Goal: Task Accomplishment & Management: Complete application form

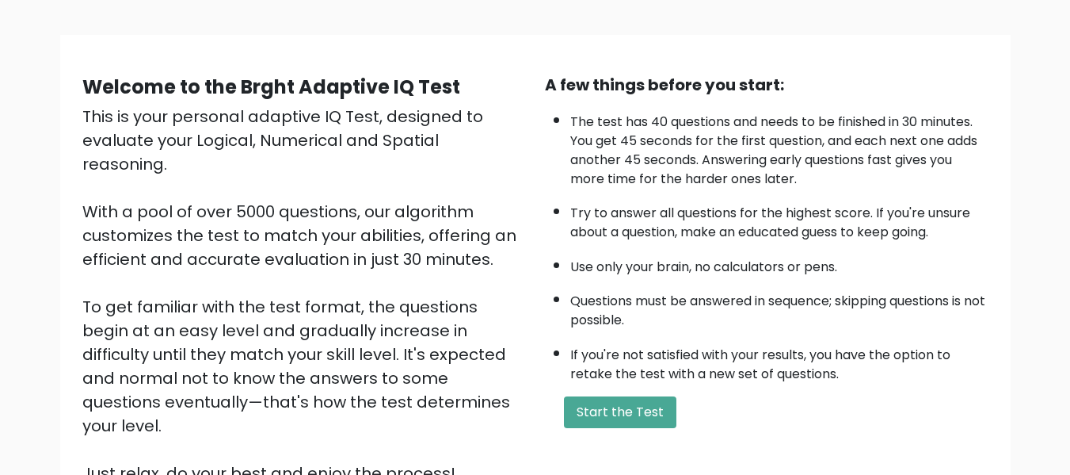
scroll to position [148, 0]
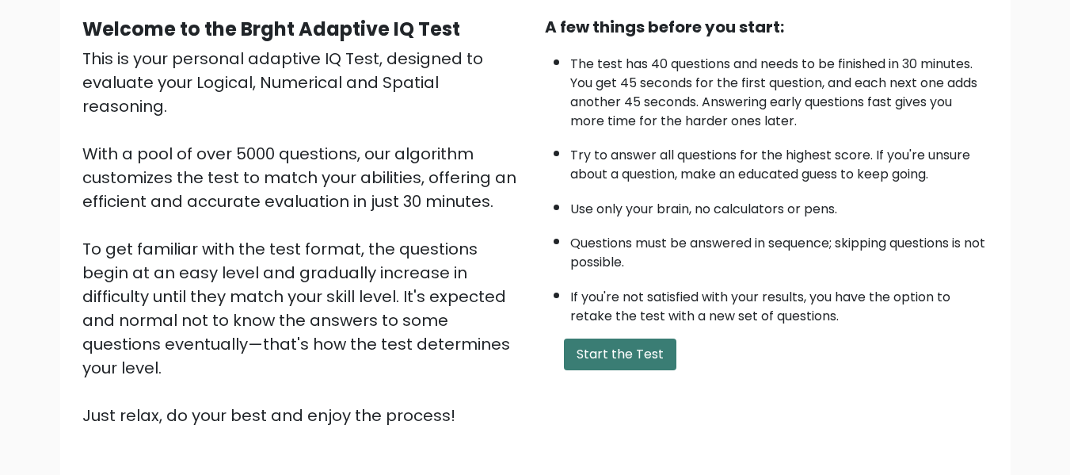
click at [634, 361] on button "Start the Test" at bounding box center [620, 354] width 113 height 32
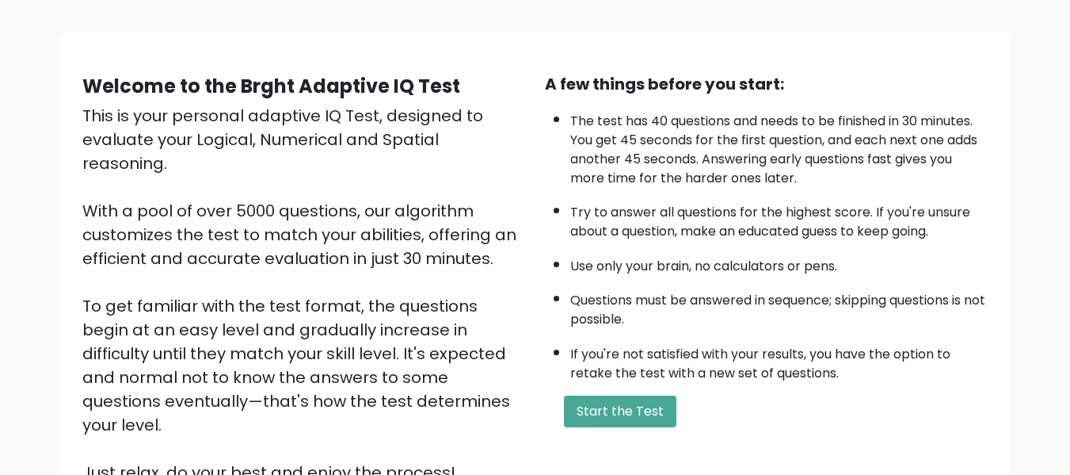
scroll to position [93, 0]
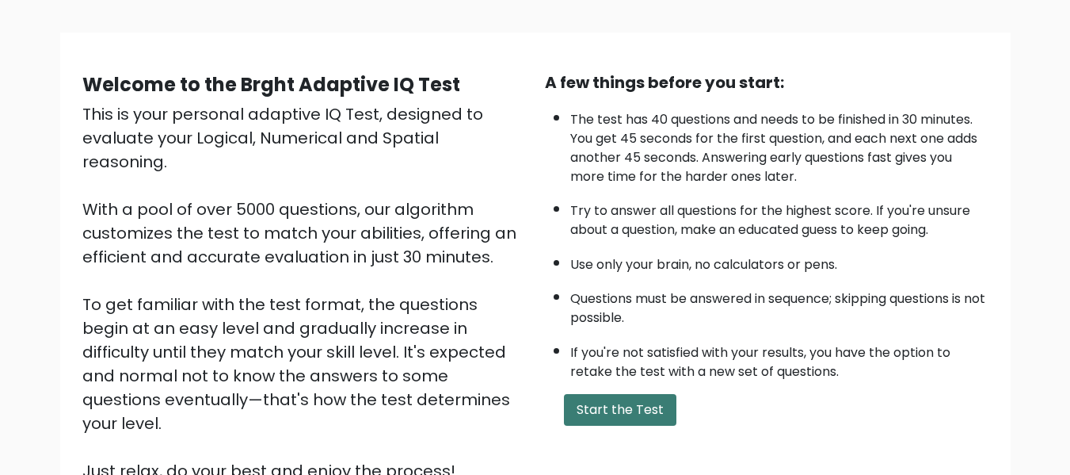
click at [639, 402] on button "Start the Test" at bounding box center [620, 410] width 113 height 32
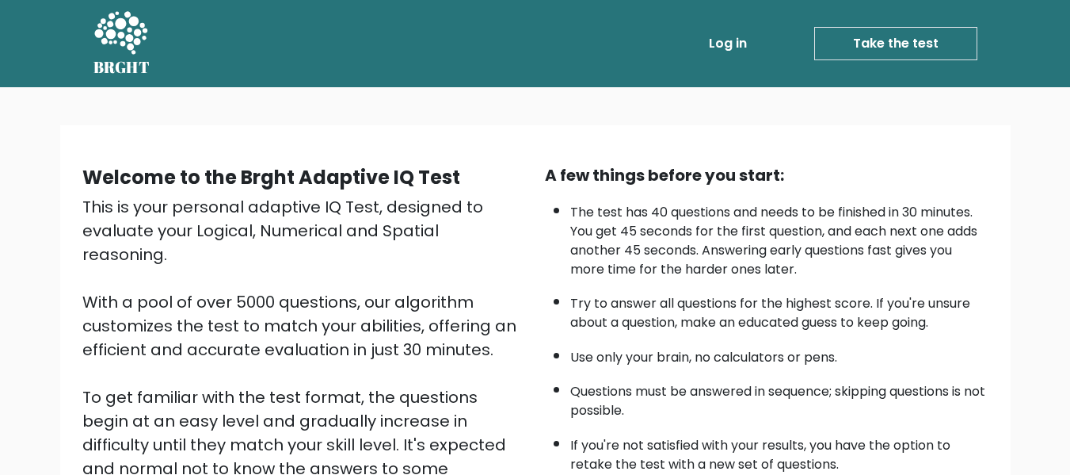
click at [914, 44] on link "Take the test" at bounding box center [895, 43] width 163 height 33
click at [917, 43] on link "Take the test" at bounding box center [895, 43] width 163 height 33
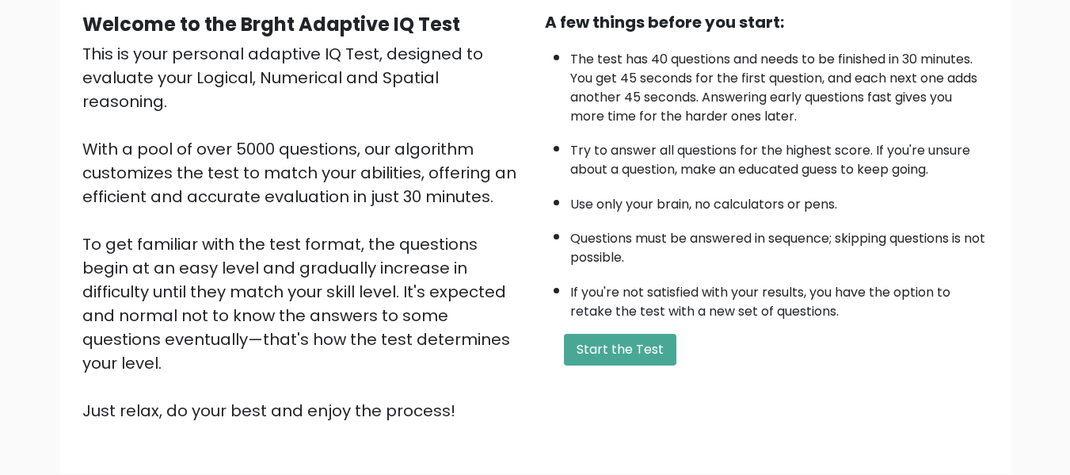
scroll to position [162, 0]
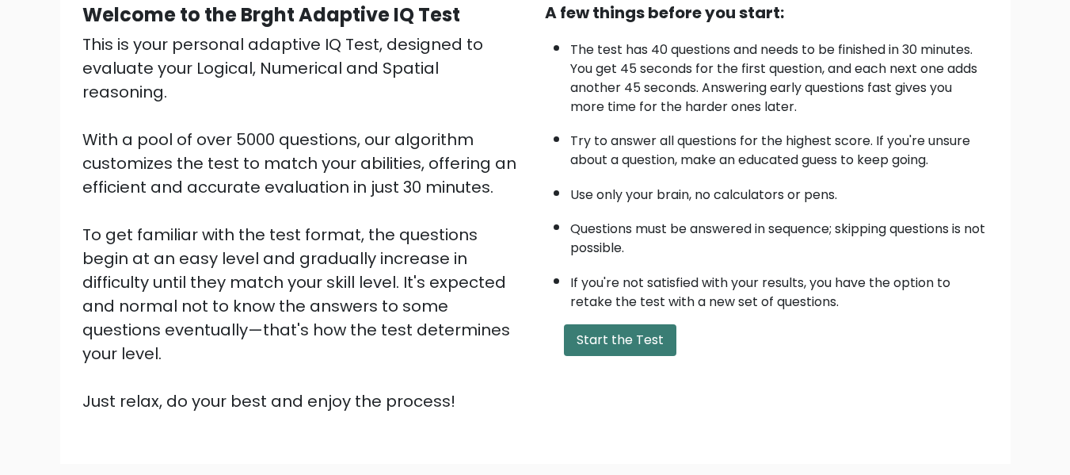
click at [593, 336] on button "Start the Test" at bounding box center [620, 340] width 113 height 32
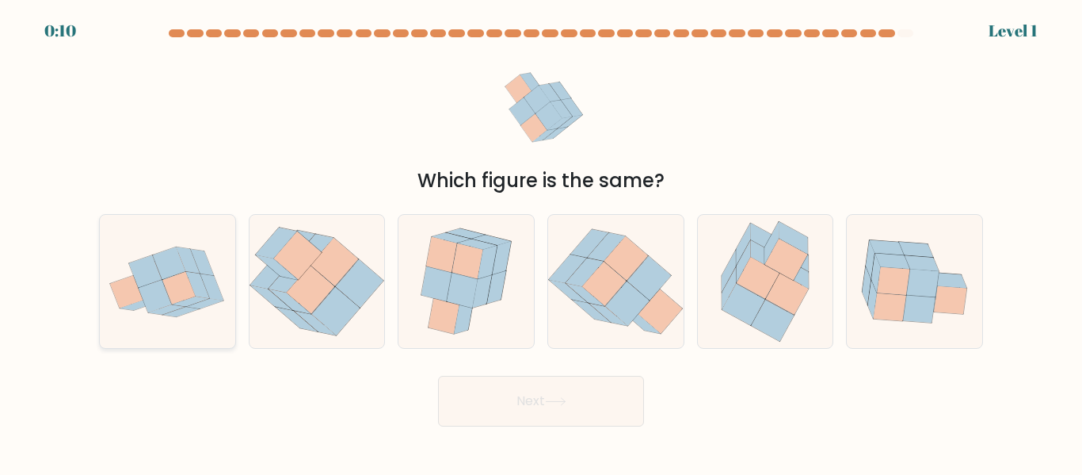
click at [174, 282] on icon at bounding box center [178, 288] width 33 height 32
click at [541, 242] on input "a." at bounding box center [541, 240] width 1 height 4
radio input "true"
click at [491, 386] on button "Next" at bounding box center [541, 401] width 206 height 51
click at [542, 407] on button "Next" at bounding box center [541, 401] width 206 height 51
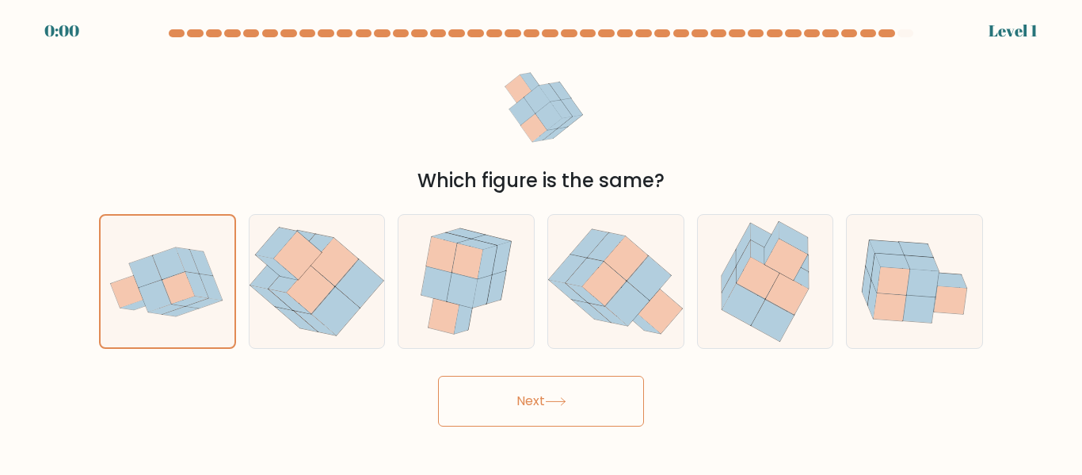
click at [542, 407] on button "Next" at bounding box center [541, 401] width 206 height 51
click at [542, 407] on div "Next" at bounding box center [541, 397] width 903 height 59
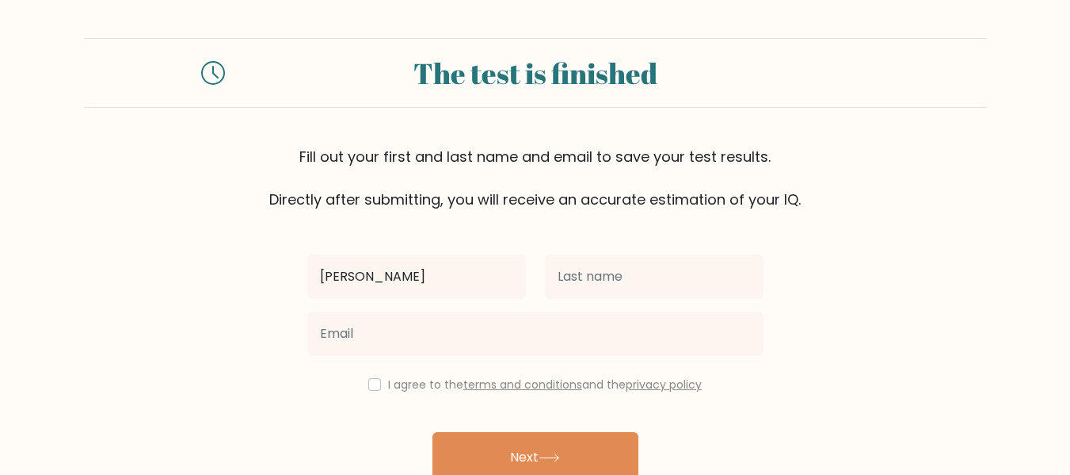
type input "Francis"
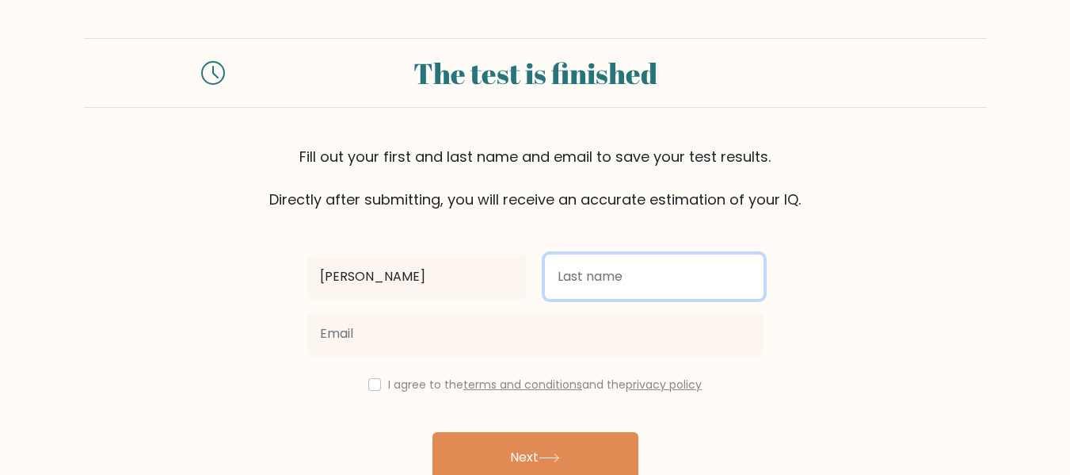
click at [571, 287] on input "text" at bounding box center [654, 276] width 219 height 44
type input "Kariithi"
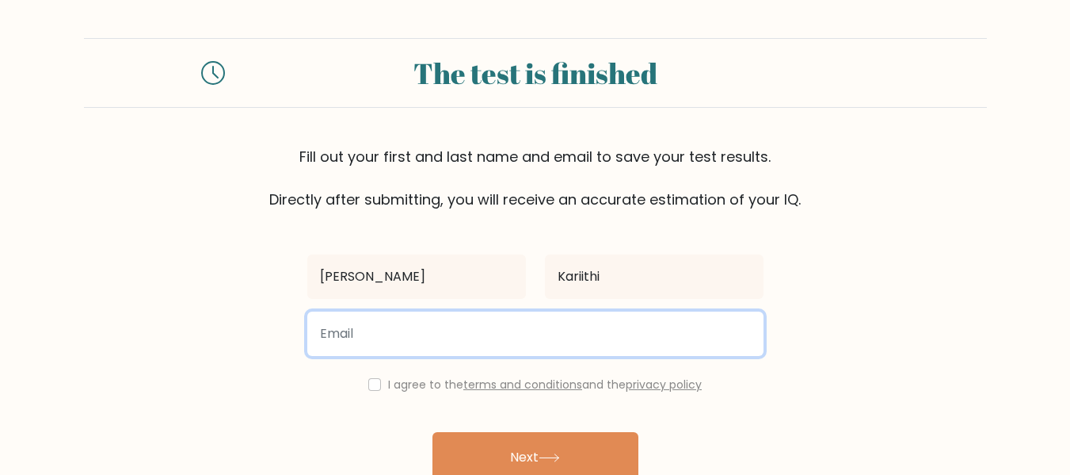
click at [495, 336] on input "email" at bounding box center [535, 333] width 456 height 44
click at [429, 334] on input "franciskariithi2018@gmail.com" at bounding box center [535, 333] width 456 height 44
type input "franciskariithi2025@gmail.com"
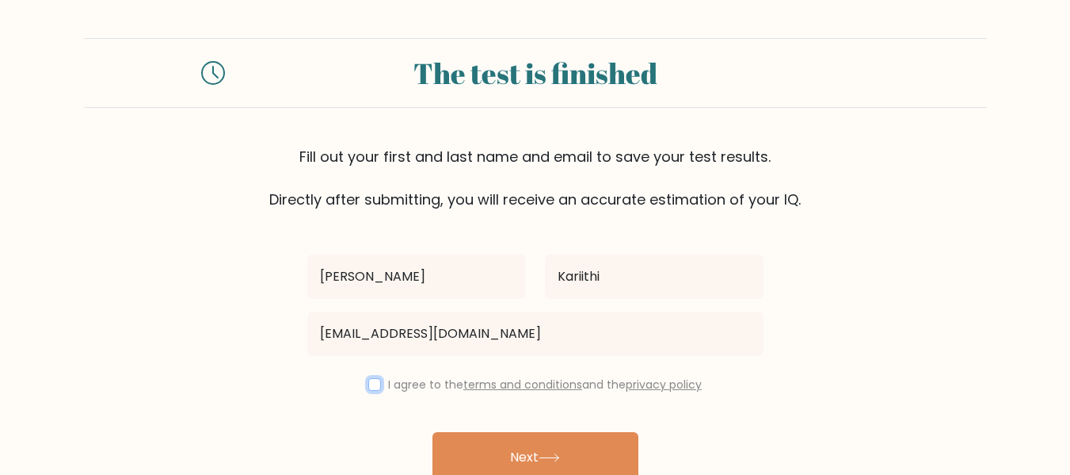
click at [371, 385] on input "checkbox" at bounding box center [374, 384] width 13 height 13
checkbox input "true"
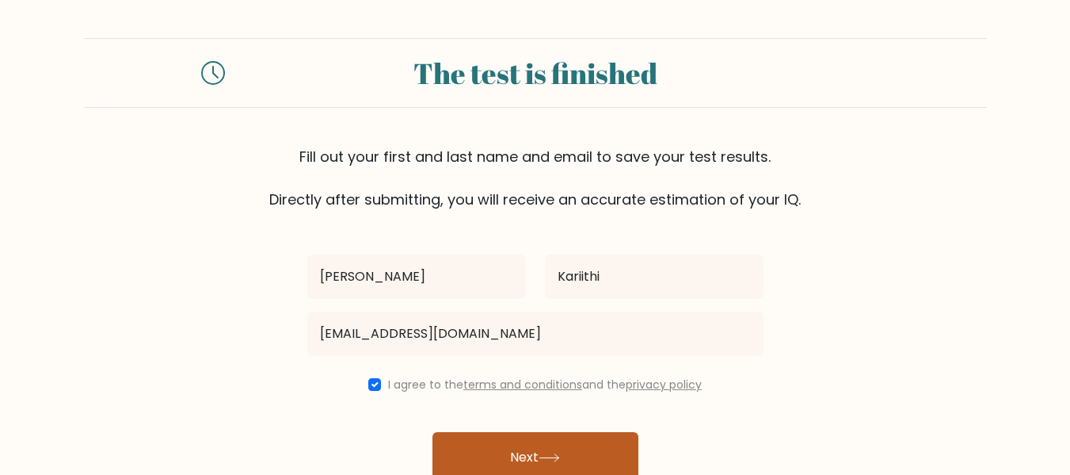
click at [511, 452] on button "Next" at bounding box center [536, 457] width 206 height 51
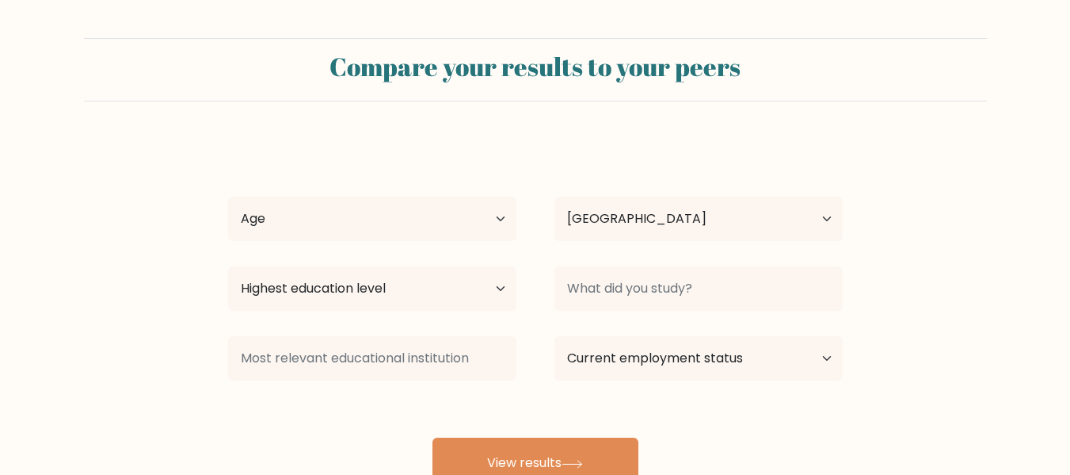
select select "KE"
click at [498, 222] on select "Age Under 18 years old 18-24 years old 25-34 years old 35-44 years old 45-54 ye…" at bounding box center [372, 218] width 288 height 44
select select "25_34"
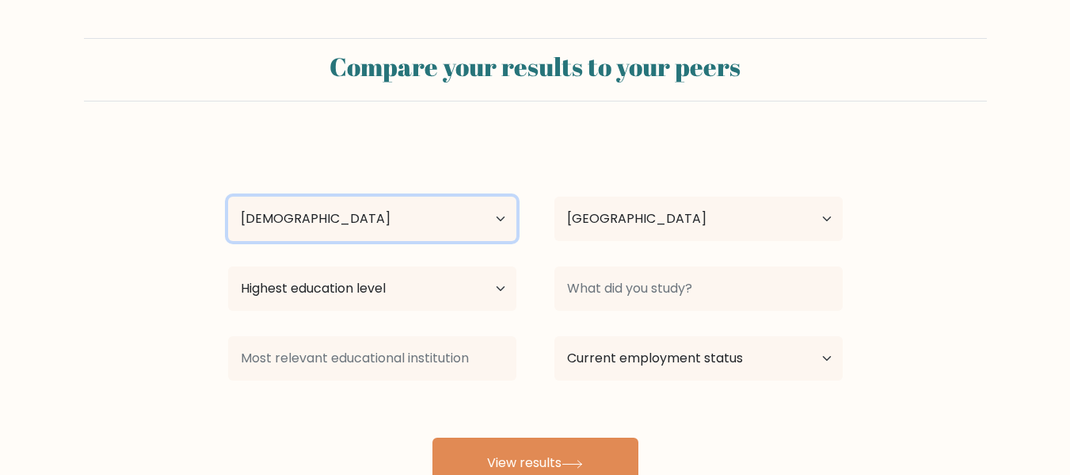
click at [228, 196] on select "Age Under 18 years old 18-24 years old 25-34 years old 35-44 years old 45-54 ye…" at bounding box center [372, 218] width 288 height 44
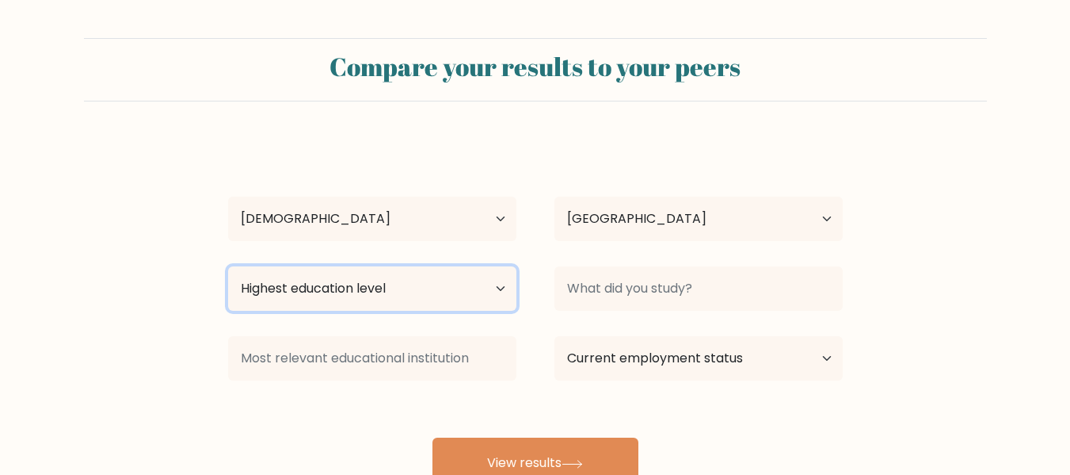
click at [500, 288] on select "Highest education level No schooling Primary Lower Secondary Upper Secondary Oc…" at bounding box center [372, 288] width 288 height 44
select select "bachelors_degree"
click at [228, 266] on select "Highest education level No schooling Primary Lower Secondary Upper Secondary Oc…" at bounding box center [372, 288] width 288 height 44
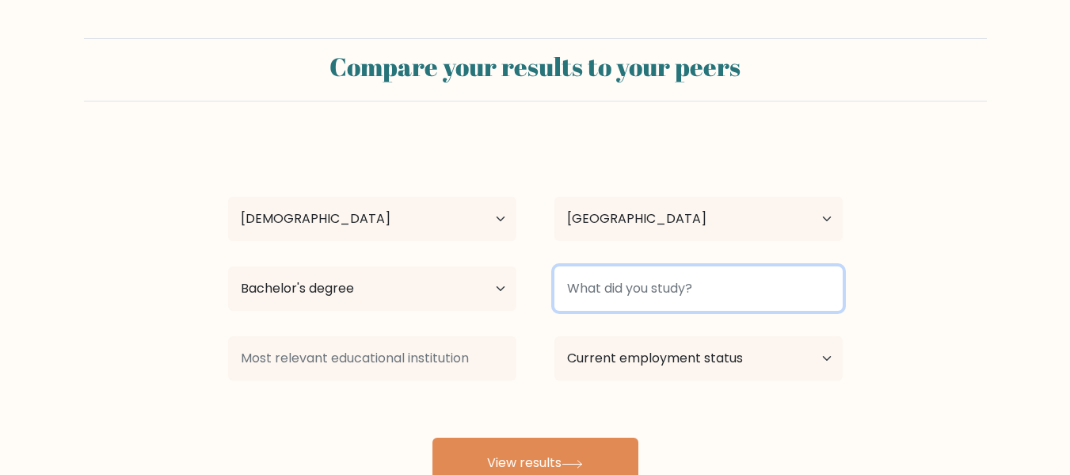
click at [627, 287] on input at bounding box center [699, 288] width 288 height 44
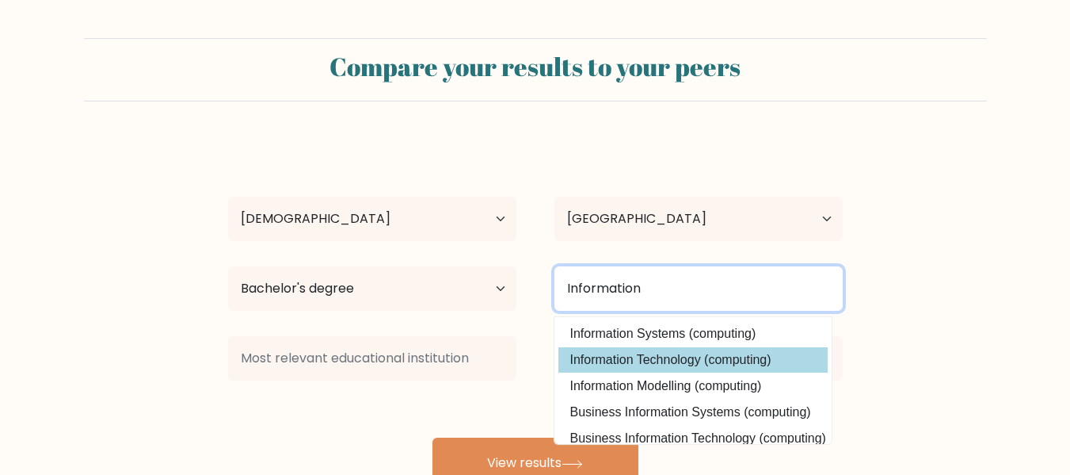
type input "Information"
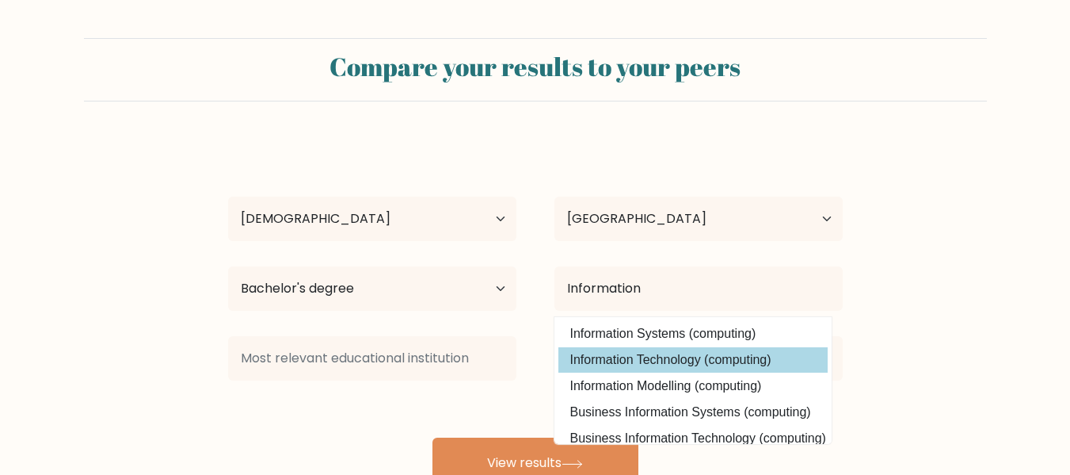
click at [686, 360] on div "Francis Kariithi Age Under 18 years old 18-24 years old 25-34 years old 35-44 y…" at bounding box center [536, 313] width 634 height 349
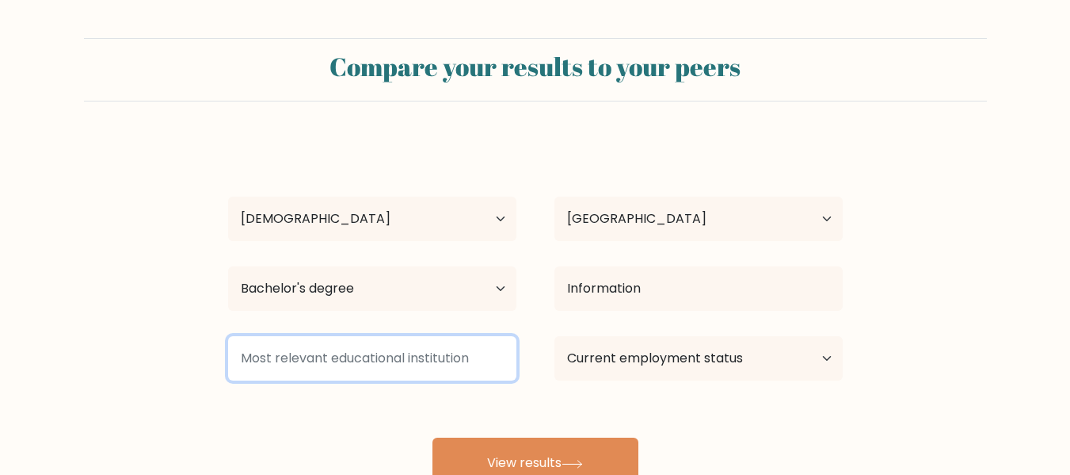
click at [481, 357] on input at bounding box center [372, 358] width 288 height 44
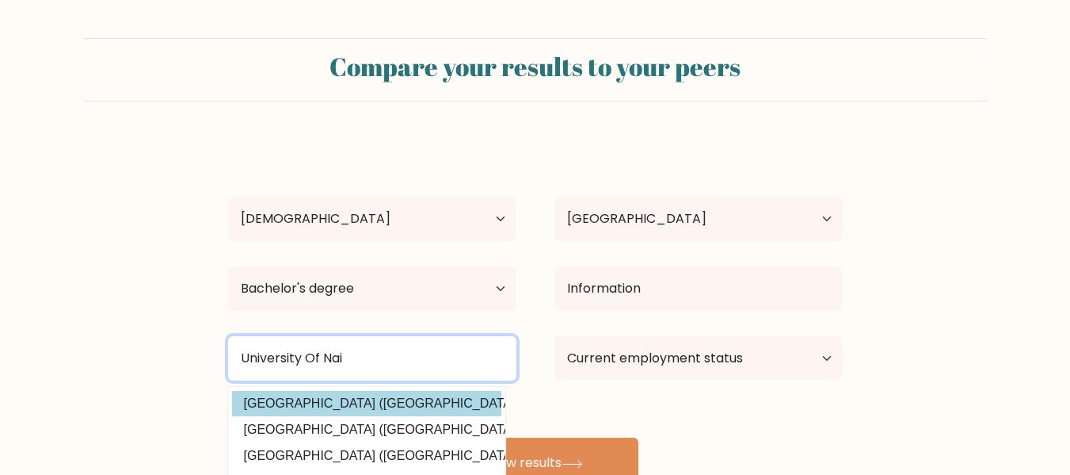
type input "University Of Nai"
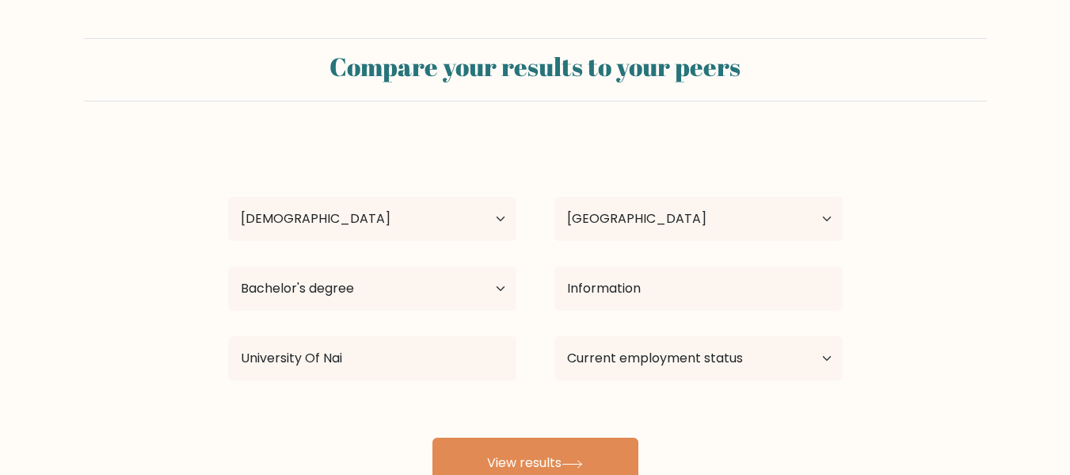
click at [472, 405] on div "Francis Kariithi Age Under 18 years old 18-24 years old 25-34 years old 35-44 y…" at bounding box center [536, 313] width 634 height 349
click at [803, 367] on select "Current employment status Employed Student Retired Other / prefer not to answer" at bounding box center [699, 358] width 288 height 44
select select "other"
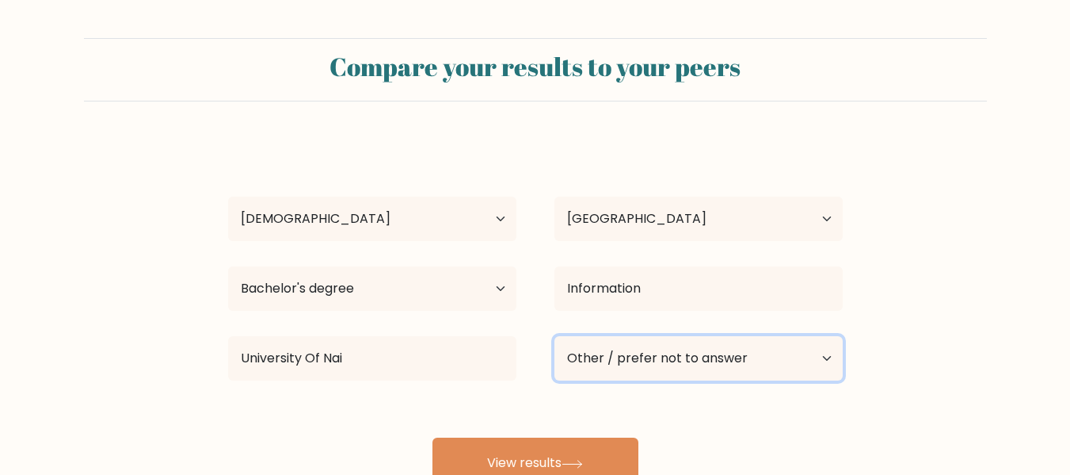
click at [555, 336] on select "Current employment status Employed Student Retired Other / prefer not to answer" at bounding box center [699, 358] width 288 height 44
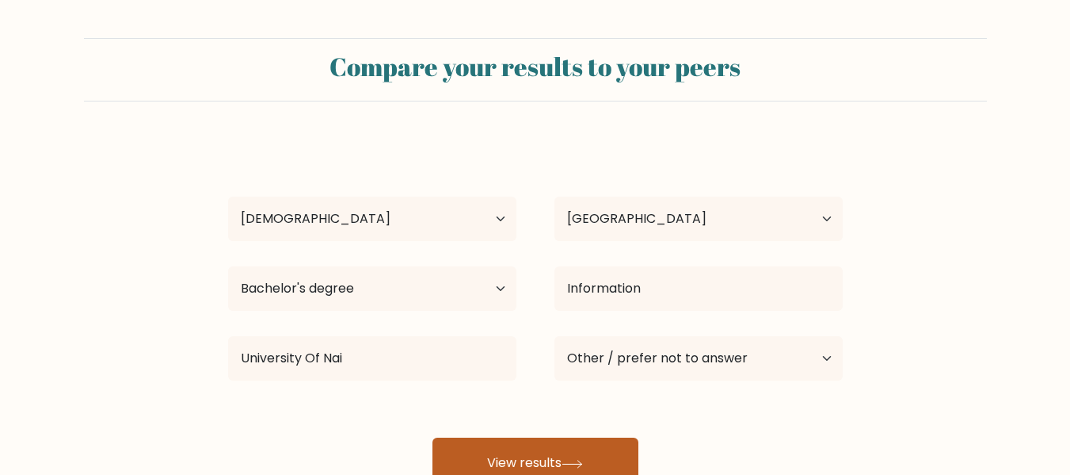
click at [540, 451] on button "View results" at bounding box center [536, 462] width 206 height 51
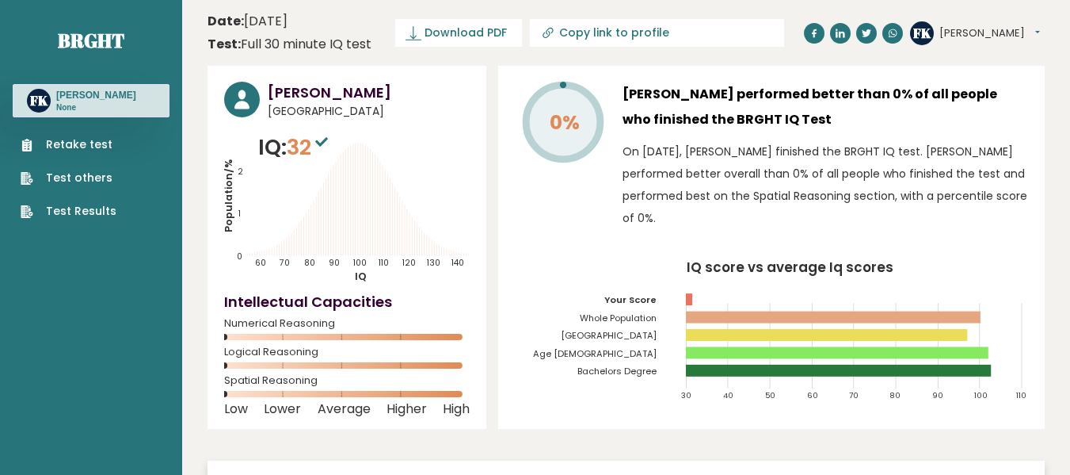
click at [100, 146] on link "Retake test" at bounding box center [69, 144] width 96 height 17
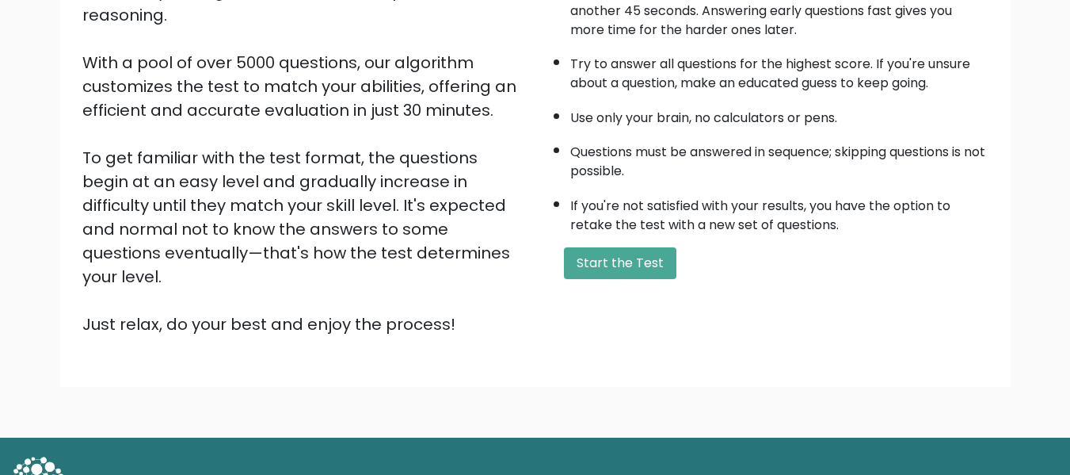
scroll to position [251, 0]
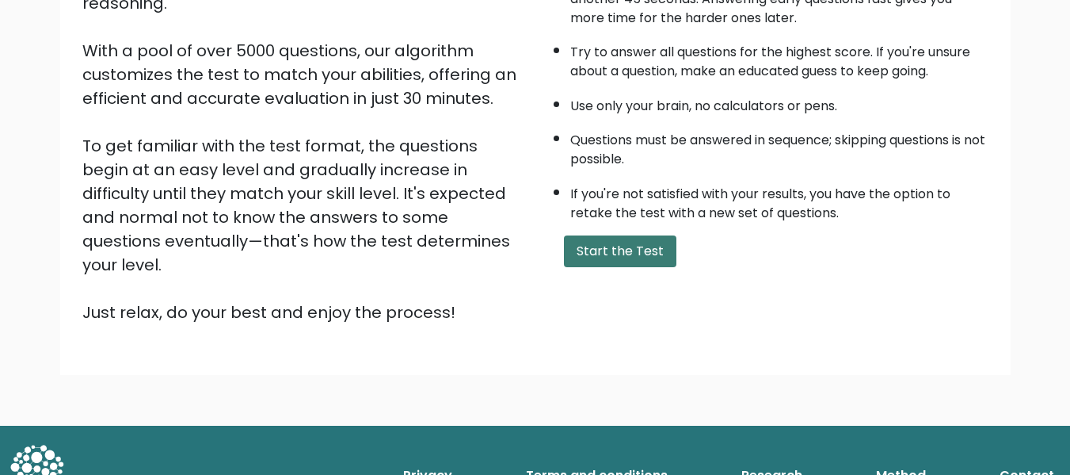
click at [650, 251] on button "Start the Test" at bounding box center [620, 251] width 113 height 32
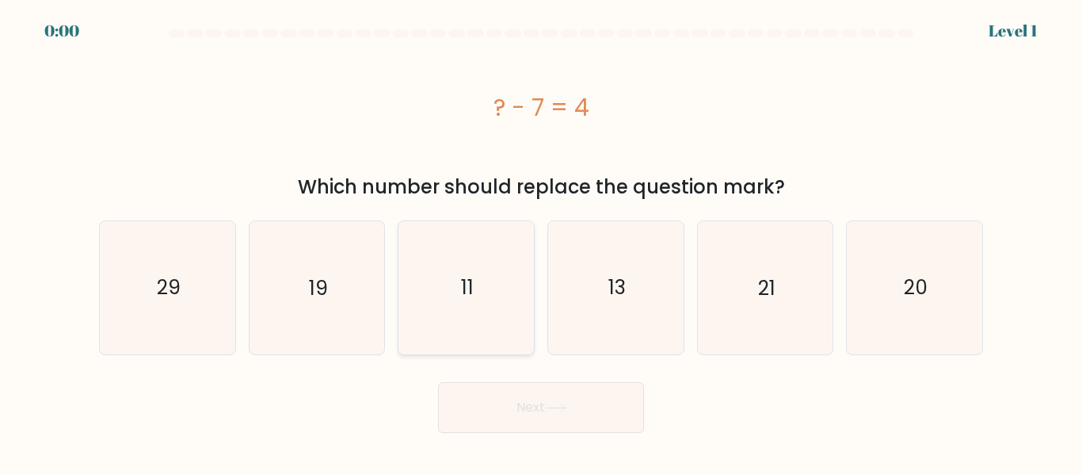
click at [476, 287] on icon "11" at bounding box center [466, 287] width 132 height 132
click at [541, 242] on input "c. 11" at bounding box center [541, 240] width 1 height 4
radio input "true"
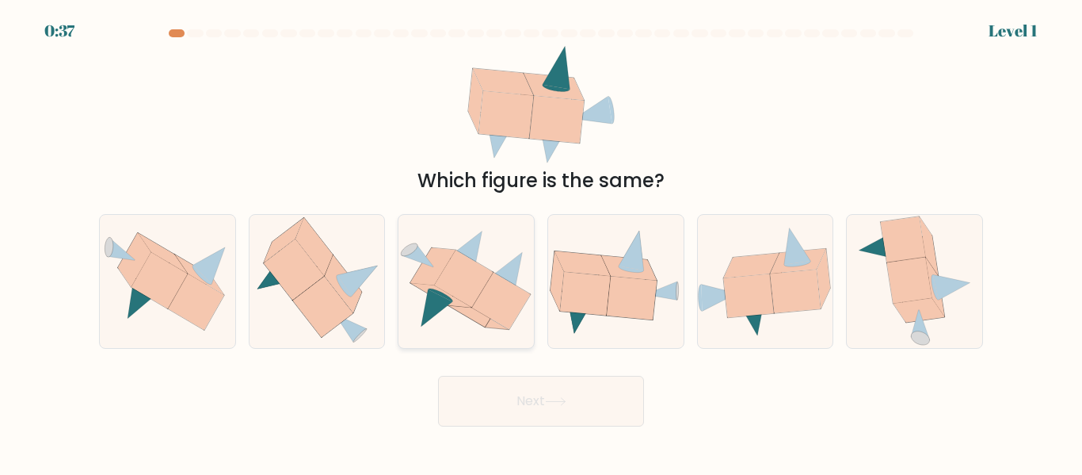
click at [473, 299] on icon at bounding box center [464, 278] width 59 height 57
click at [541, 242] on input "c." at bounding box center [541, 240] width 1 height 4
radio input "true"
click at [533, 401] on button "Next" at bounding box center [541, 401] width 206 height 51
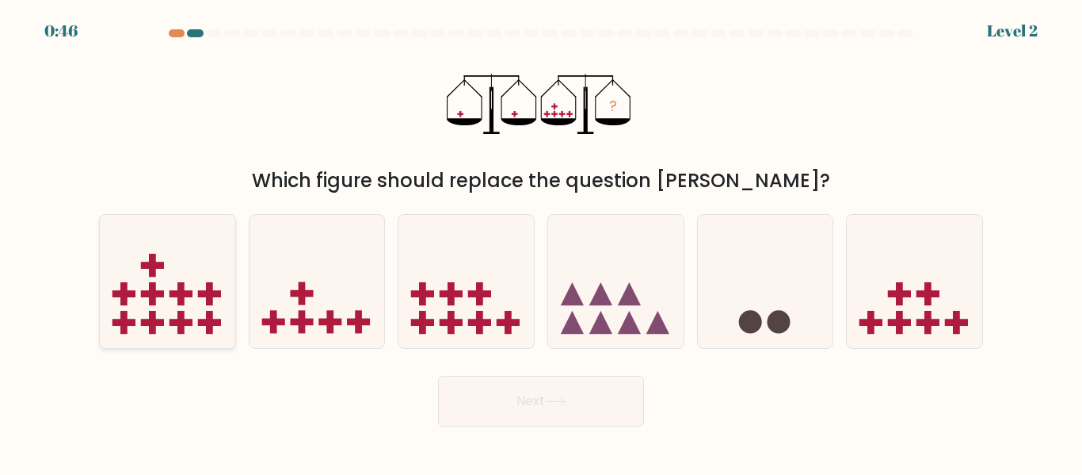
click at [174, 270] on icon at bounding box center [167, 281] width 135 height 112
click at [541, 242] on input "a." at bounding box center [541, 240] width 1 height 4
radio input "true"
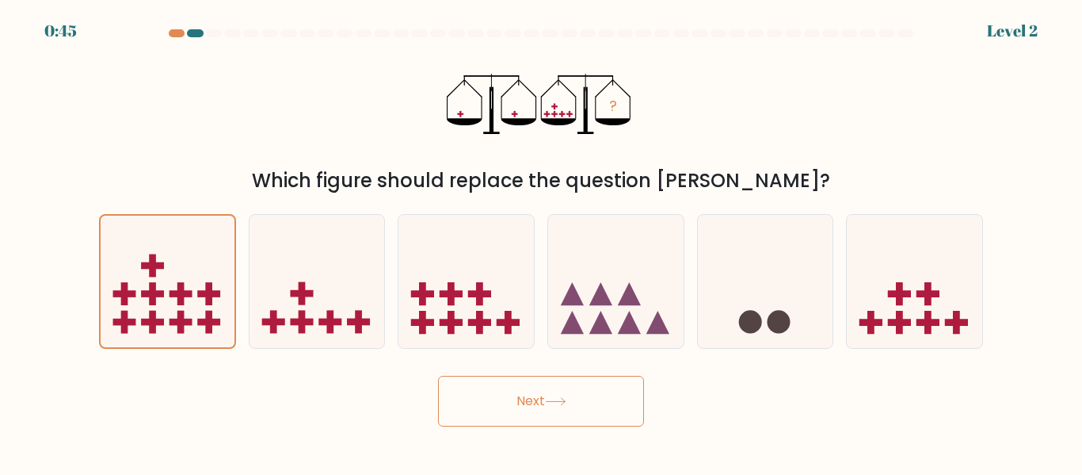
click at [494, 418] on button "Next" at bounding box center [541, 401] width 206 height 51
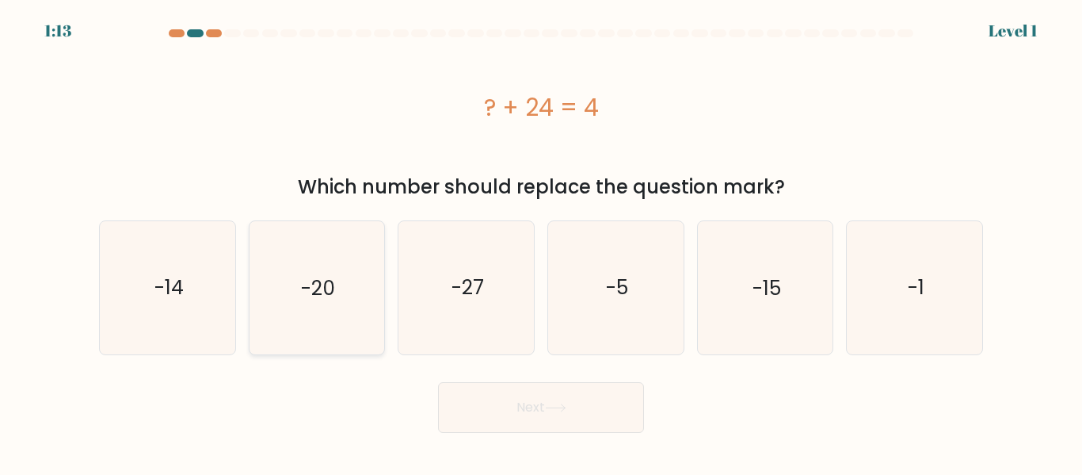
click at [292, 335] on icon "-20" at bounding box center [316, 287] width 132 height 132
click at [541, 242] on input "b. -20" at bounding box center [541, 240] width 1 height 4
radio input "true"
click at [540, 399] on button "Next" at bounding box center [541, 407] width 206 height 51
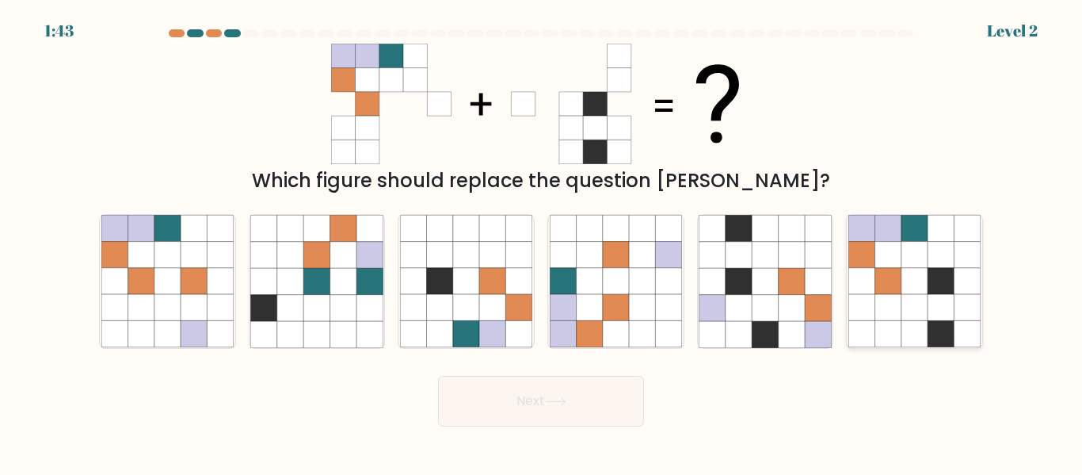
click at [908, 307] on icon at bounding box center [915, 308] width 26 height 26
click at [542, 242] on input "f." at bounding box center [541, 240] width 1 height 4
radio input "true"
click at [593, 400] on button "Next" at bounding box center [541, 401] width 206 height 51
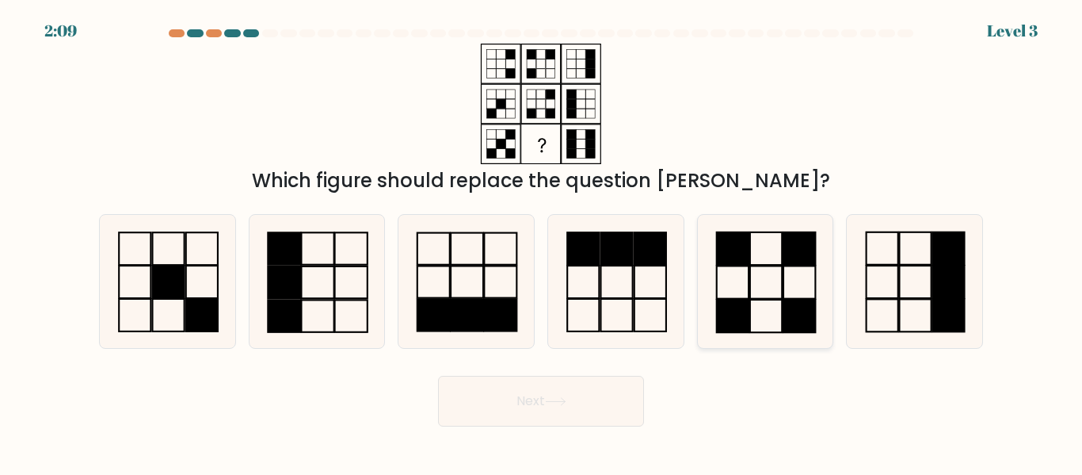
click at [777, 265] on rect at bounding box center [766, 248] width 32 height 32
click at [542, 242] on input "e." at bounding box center [541, 240] width 1 height 4
radio input "true"
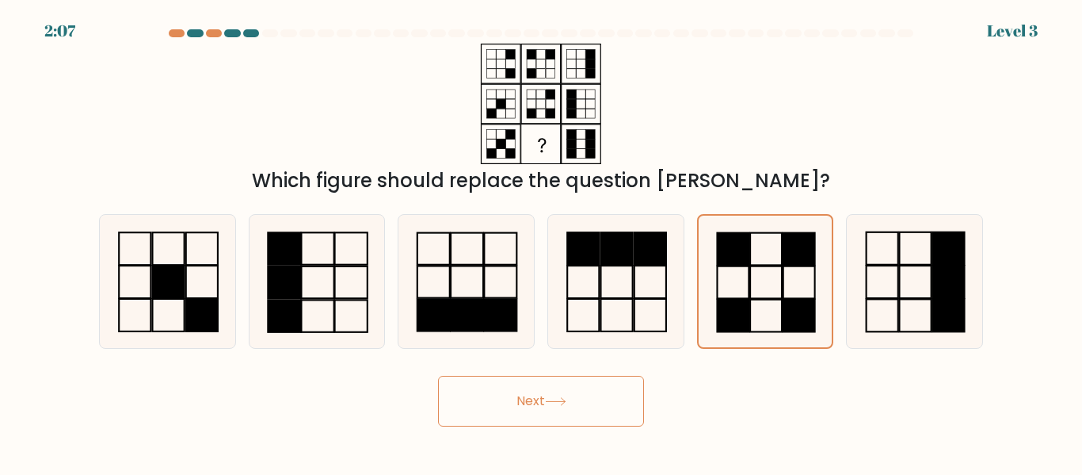
click at [531, 414] on button "Next" at bounding box center [541, 401] width 206 height 51
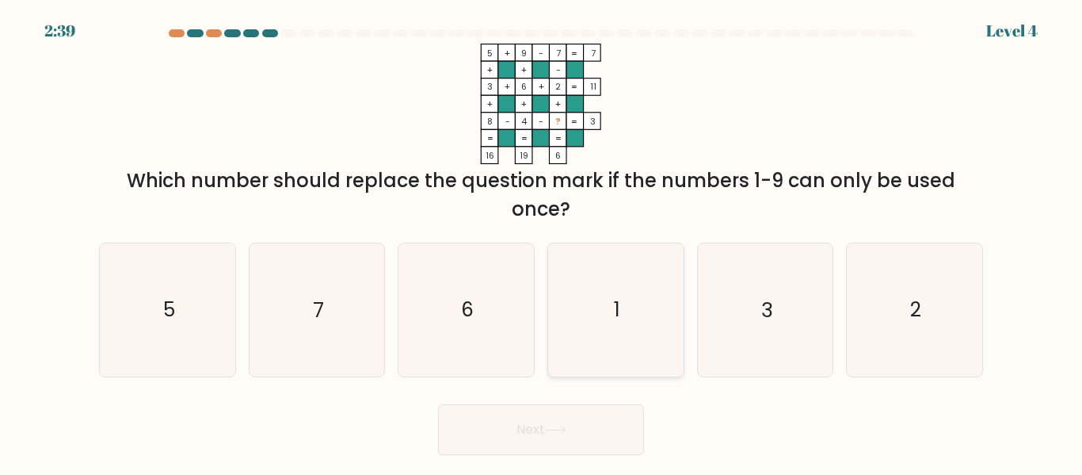
click at [622, 348] on icon "1" at bounding box center [616, 309] width 132 height 132
click at [542, 242] on input "d. 1" at bounding box center [541, 240] width 1 height 4
radio input "true"
click at [543, 424] on button "Next" at bounding box center [541, 429] width 206 height 51
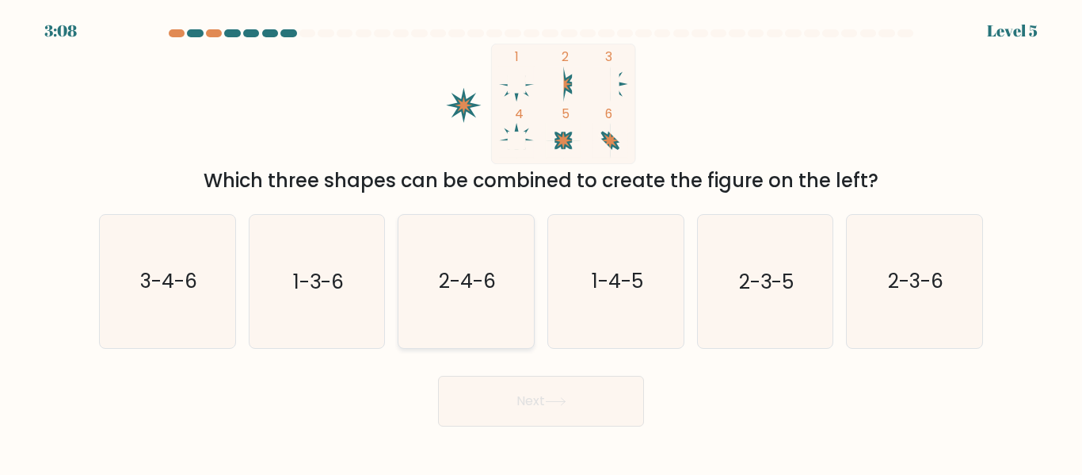
click at [488, 297] on icon "2-4-6" at bounding box center [466, 281] width 132 height 132
click at [541, 242] on input "c. 2-4-6" at bounding box center [541, 240] width 1 height 4
radio input "true"
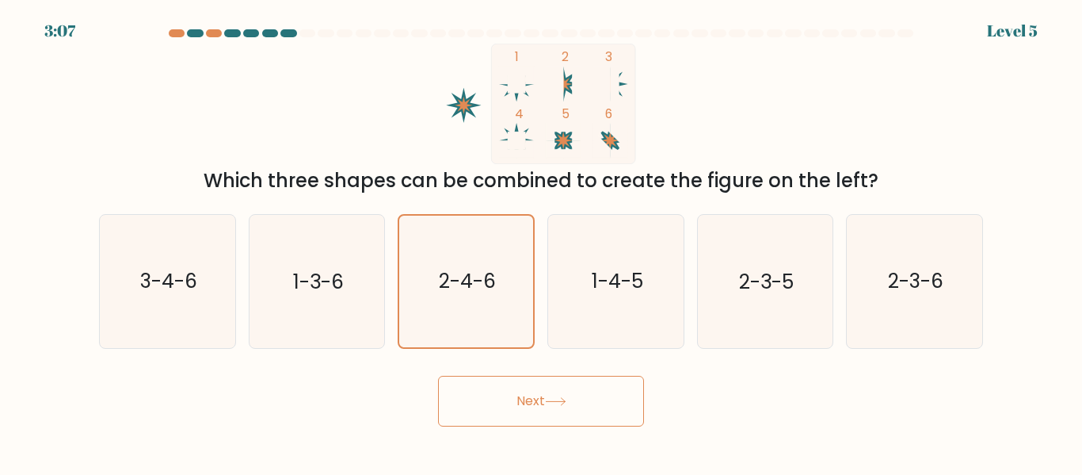
click at [524, 381] on button "Next" at bounding box center [541, 401] width 206 height 51
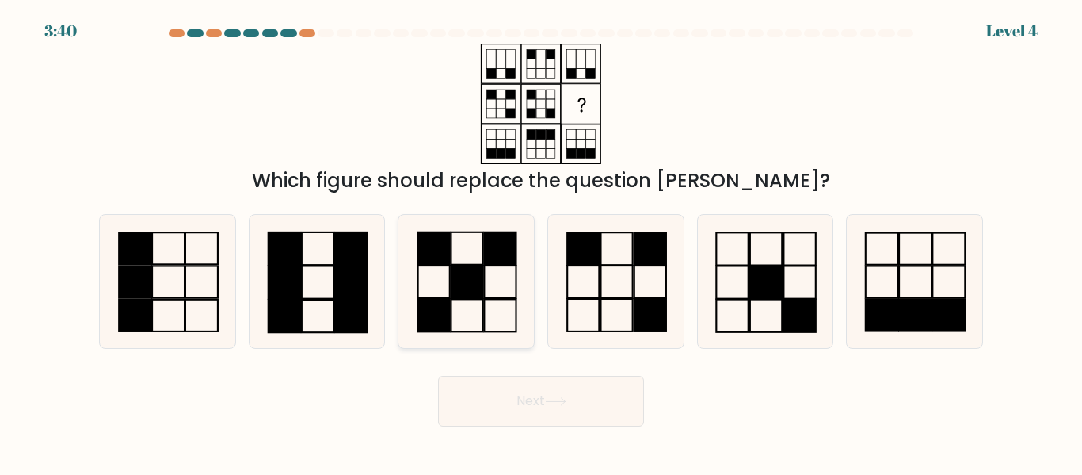
click at [470, 268] on rect at bounding box center [468, 282] width 32 height 32
click at [541, 242] on input "c." at bounding box center [541, 240] width 1 height 4
radio input "true"
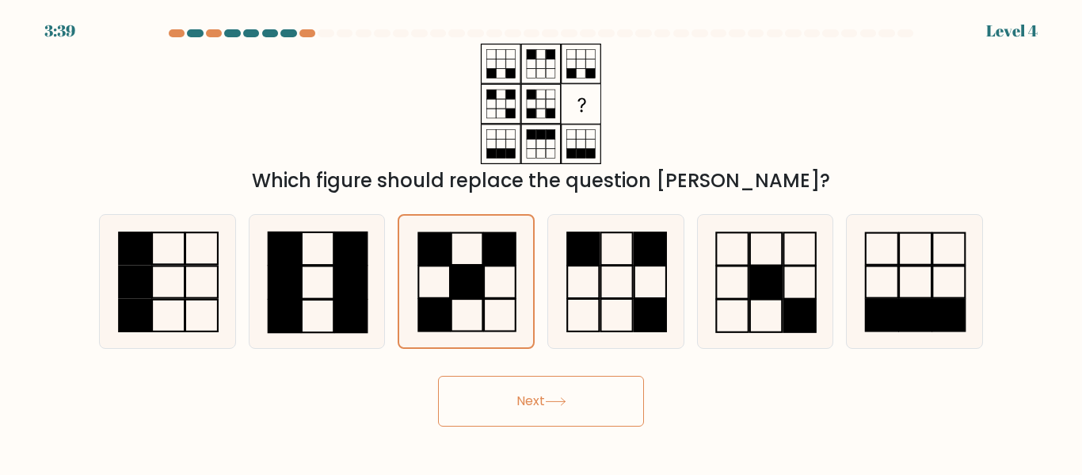
click at [534, 402] on button "Next" at bounding box center [541, 401] width 206 height 51
click at [534, 397] on button "Next" at bounding box center [541, 401] width 206 height 51
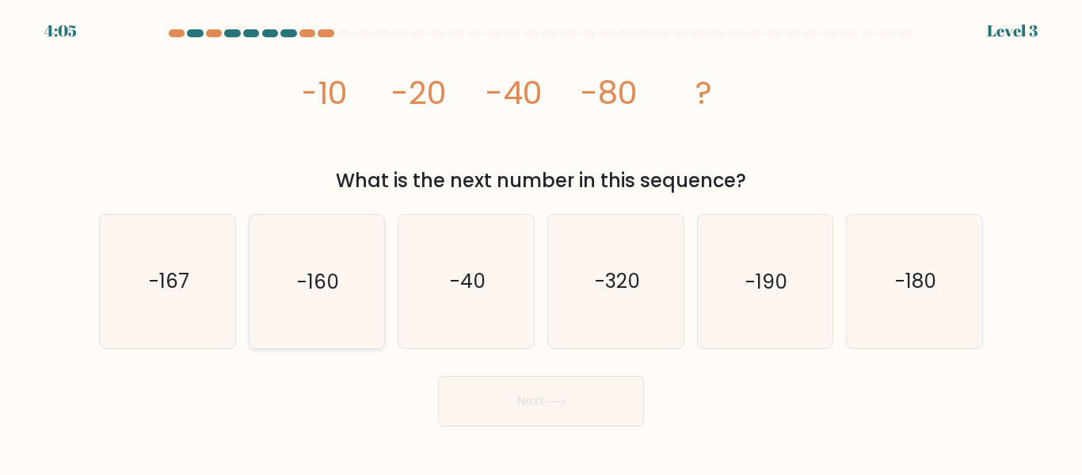
click at [323, 284] on text "-160" at bounding box center [318, 282] width 42 height 28
click at [541, 242] on input "b. -160" at bounding box center [541, 240] width 1 height 4
radio input "true"
click at [586, 410] on button "Next" at bounding box center [541, 401] width 206 height 51
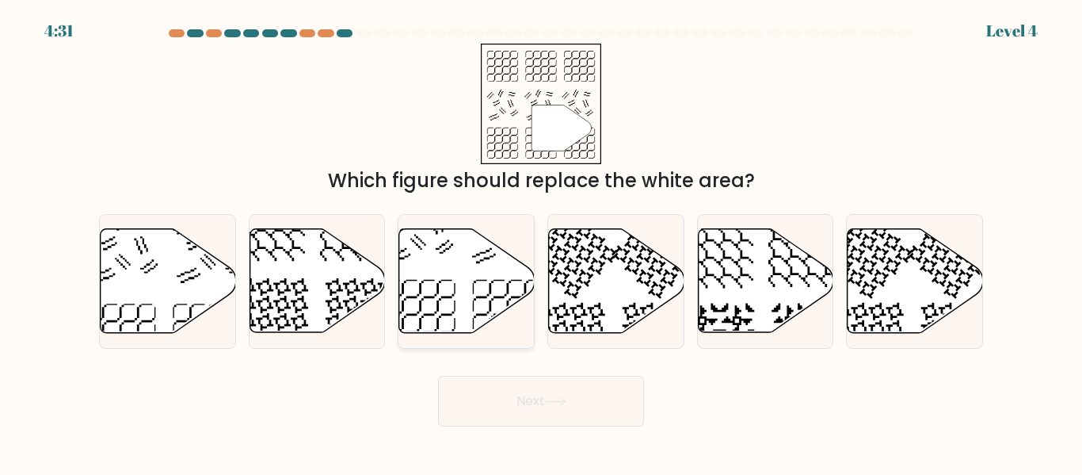
click at [466, 282] on icon at bounding box center [466, 281] width 135 height 104
click at [541, 242] on input "c." at bounding box center [541, 240] width 1 height 4
radio input "true"
click at [538, 407] on button "Next" at bounding box center [541, 401] width 206 height 51
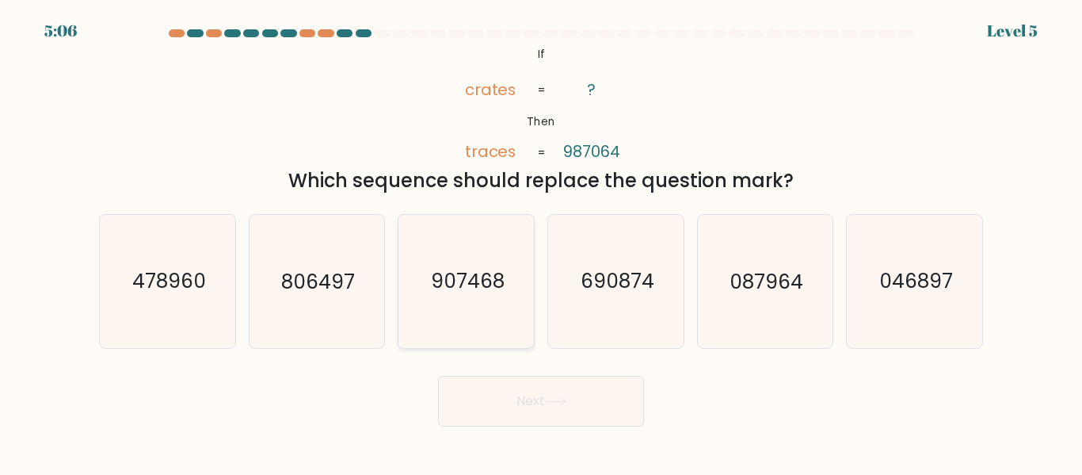
click at [467, 256] on icon "907468" at bounding box center [466, 281] width 132 height 132
click at [541, 242] on input "c. 907468" at bounding box center [541, 240] width 1 height 4
radio input "true"
click at [538, 398] on button "Next" at bounding box center [541, 401] width 206 height 51
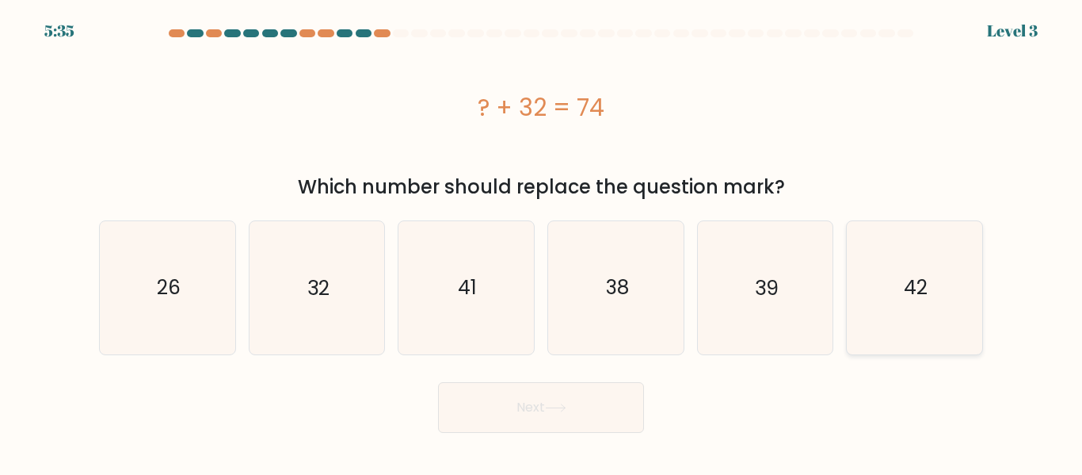
click at [862, 306] on icon "42" at bounding box center [915, 287] width 132 height 132
click at [542, 242] on input "f. 42" at bounding box center [541, 240] width 1 height 4
radio input "true"
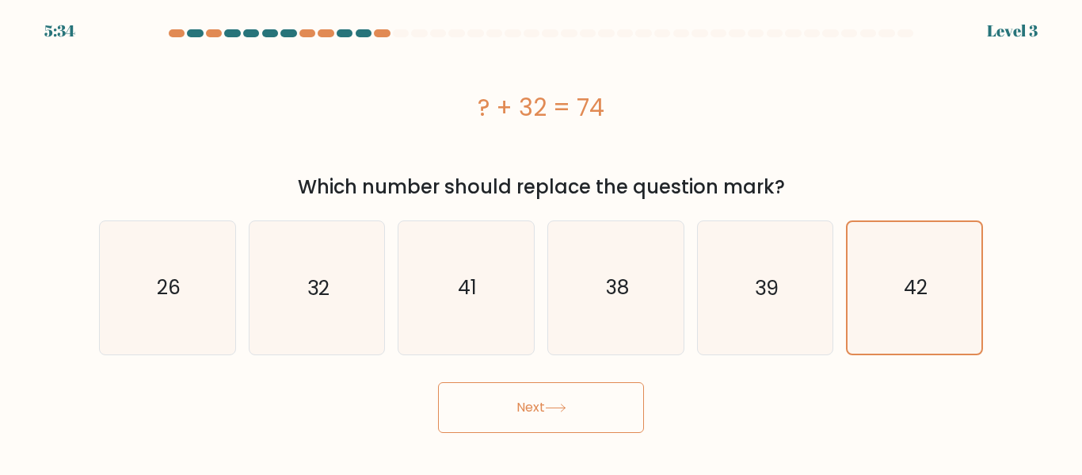
click at [596, 401] on button "Next" at bounding box center [541, 407] width 206 height 51
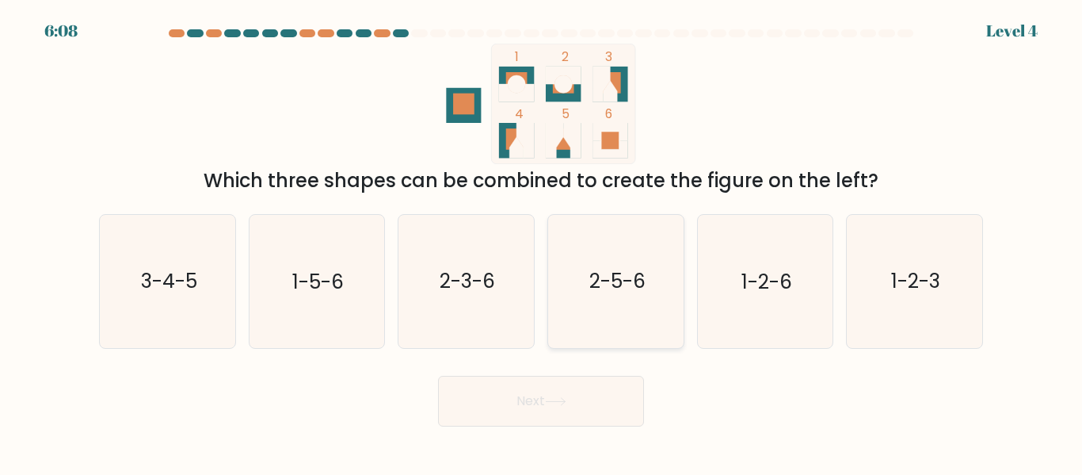
click at [620, 318] on icon "2-5-6" at bounding box center [616, 281] width 132 height 132
click at [542, 242] on input "d. 2-5-6" at bounding box center [541, 240] width 1 height 4
radio input "true"
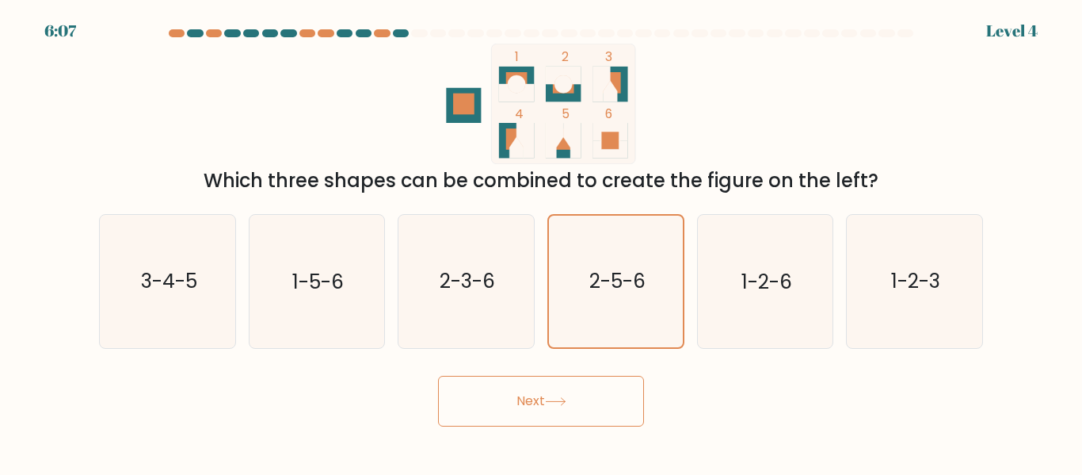
click at [589, 390] on button "Next" at bounding box center [541, 401] width 206 height 51
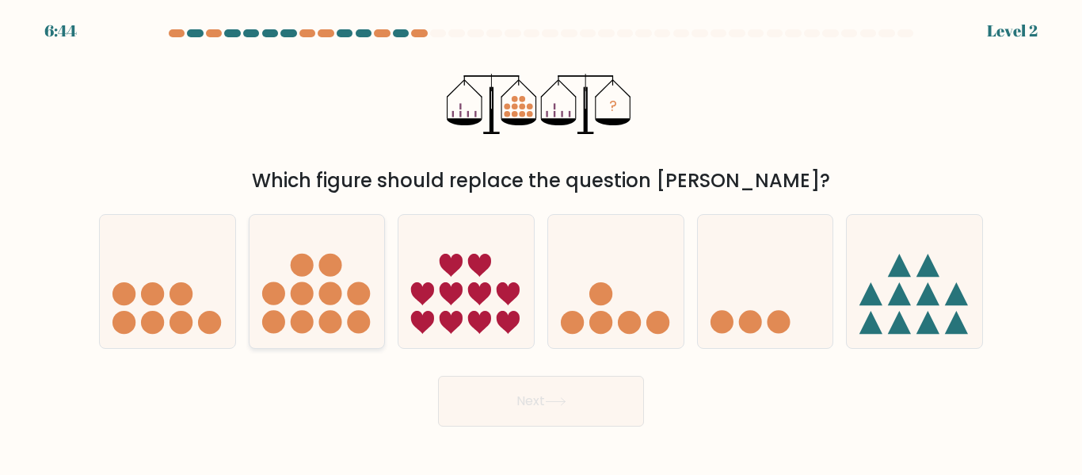
click at [329, 279] on icon at bounding box center [317, 281] width 135 height 112
click at [541, 242] on input "b." at bounding box center [541, 240] width 1 height 4
radio input "true"
click at [510, 423] on button "Next" at bounding box center [541, 401] width 206 height 51
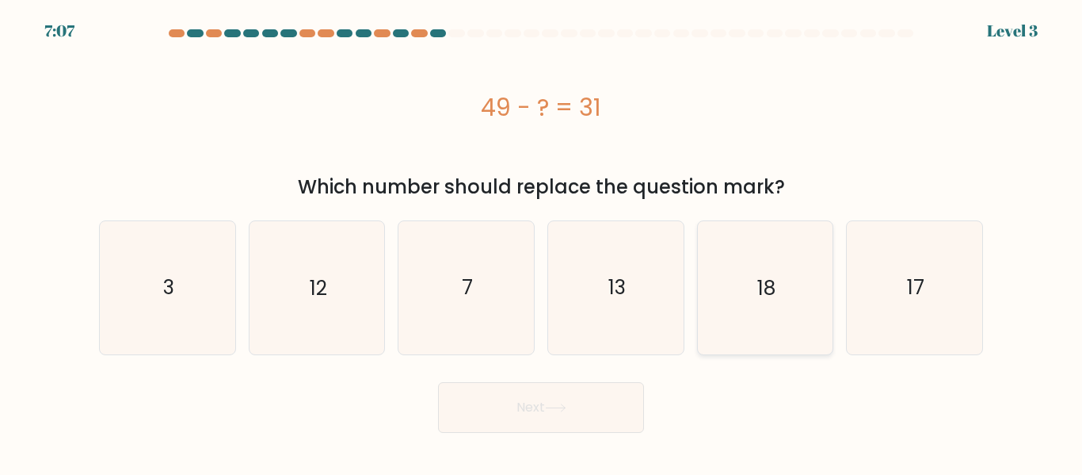
click at [753, 276] on icon "18" at bounding box center [765, 287] width 132 height 132
click at [542, 242] on input "e. 18" at bounding box center [541, 240] width 1 height 4
radio input "true"
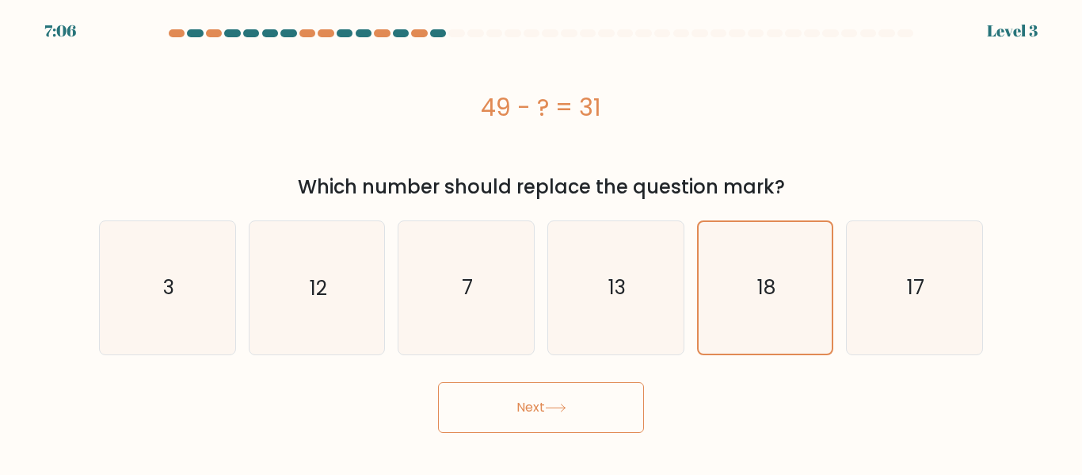
click at [578, 408] on button "Next" at bounding box center [541, 407] width 206 height 51
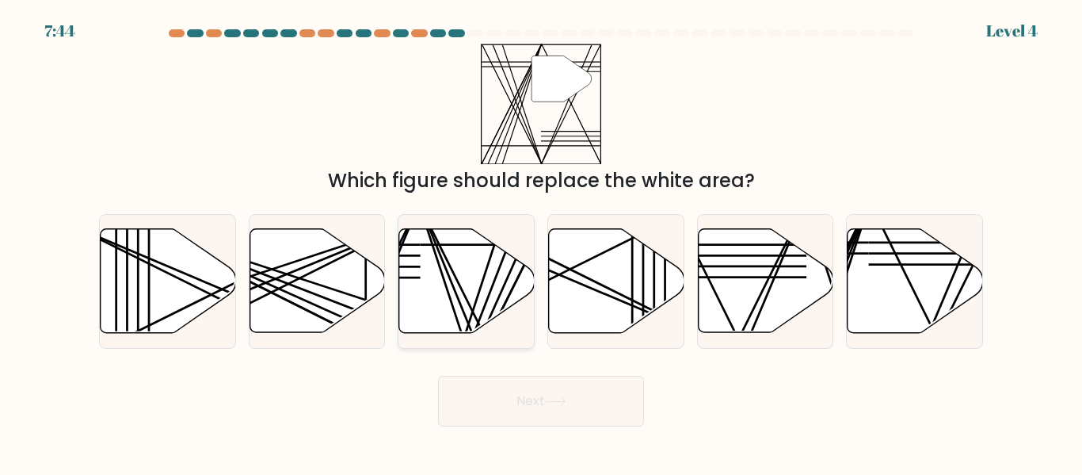
click at [469, 261] on icon at bounding box center [466, 281] width 135 height 104
click at [541, 242] on input "c." at bounding box center [541, 240] width 1 height 4
radio input "true"
click at [589, 395] on button "Next" at bounding box center [541, 401] width 206 height 51
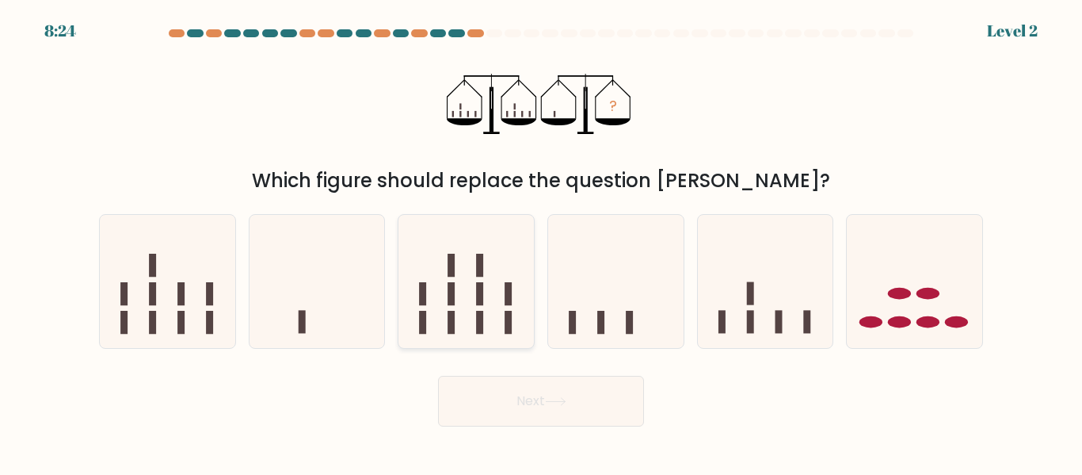
click at [463, 261] on icon at bounding box center [466, 281] width 135 height 112
click at [541, 242] on input "c." at bounding box center [541, 240] width 1 height 4
radio input "true"
click at [545, 390] on button "Next" at bounding box center [541, 401] width 206 height 51
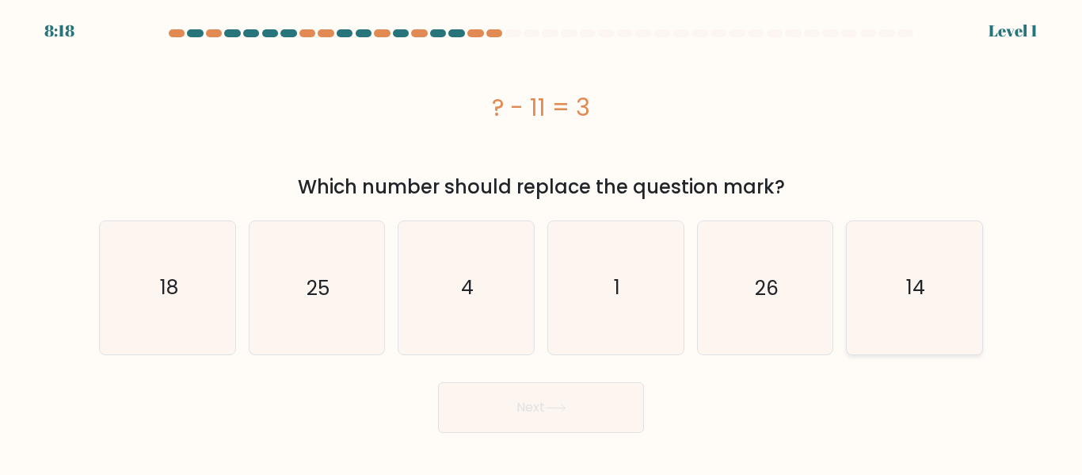
click at [917, 296] on text "14" at bounding box center [915, 287] width 19 height 28
click at [542, 242] on input "f. 14" at bounding box center [541, 240] width 1 height 4
radio input "true"
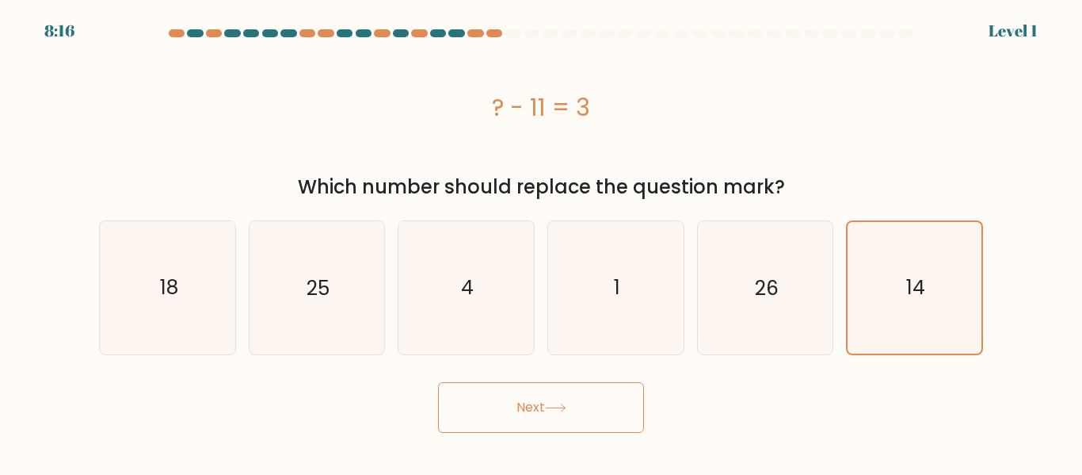
click at [579, 410] on button "Next" at bounding box center [541, 407] width 206 height 51
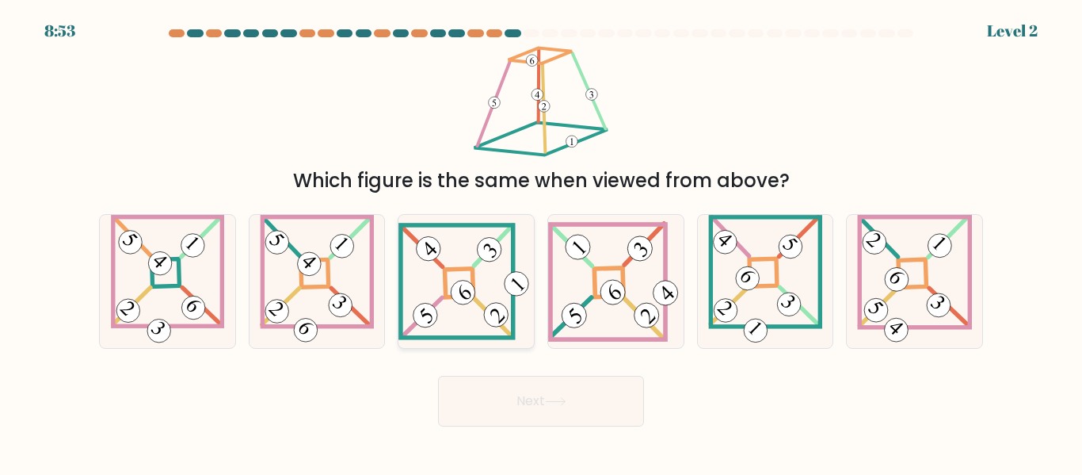
click at [482, 318] on icon at bounding box center [466, 281] width 135 height 116
click at [541, 242] on input "c." at bounding box center [541, 240] width 1 height 4
radio input "true"
click at [591, 398] on button "Next" at bounding box center [541, 401] width 206 height 51
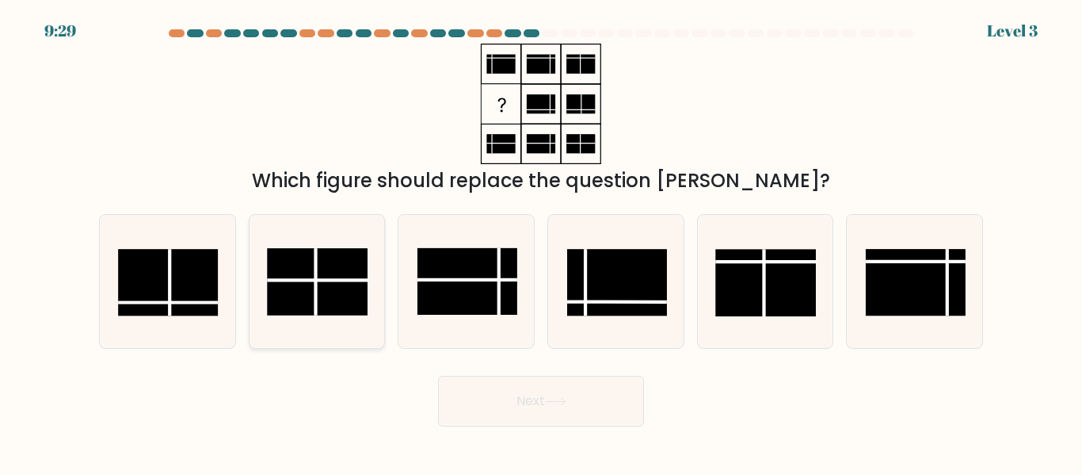
click at [326, 246] on icon at bounding box center [316, 281] width 132 height 132
click at [541, 242] on input "b." at bounding box center [541, 240] width 1 height 4
radio input "true"
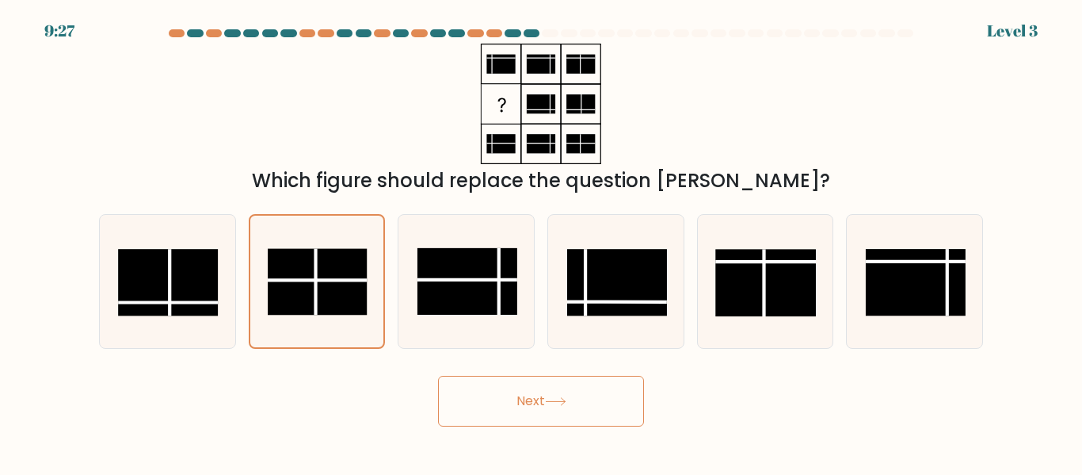
click at [500, 393] on button "Next" at bounding box center [541, 401] width 206 height 51
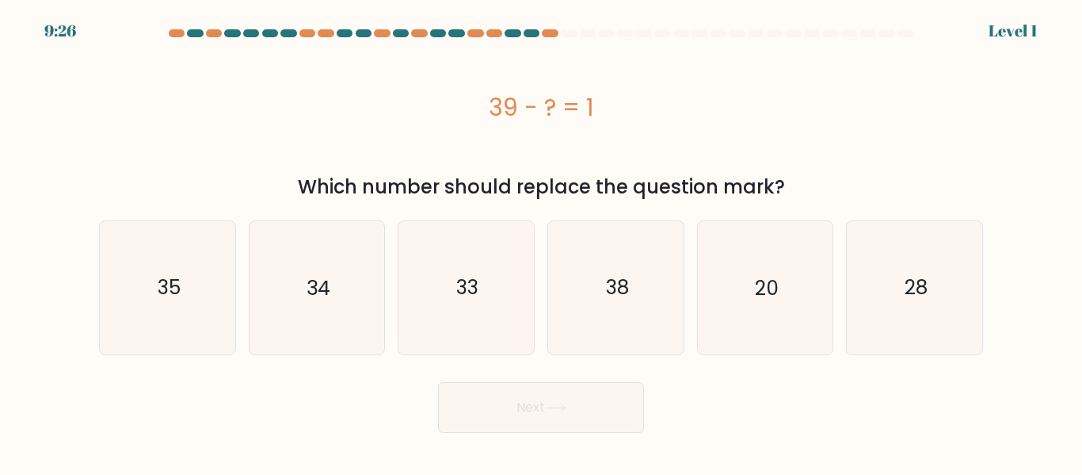
click at [514, 398] on button "Next" at bounding box center [541, 407] width 206 height 51
click at [649, 300] on icon "38" at bounding box center [616, 287] width 132 height 132
click at [542, 242] on input "d. 38" at bounding box center [541, 240] width 1 height 4
radio input "true"
click at [558, 403] on icon at bounding box center [555, 407] width 21 height 9
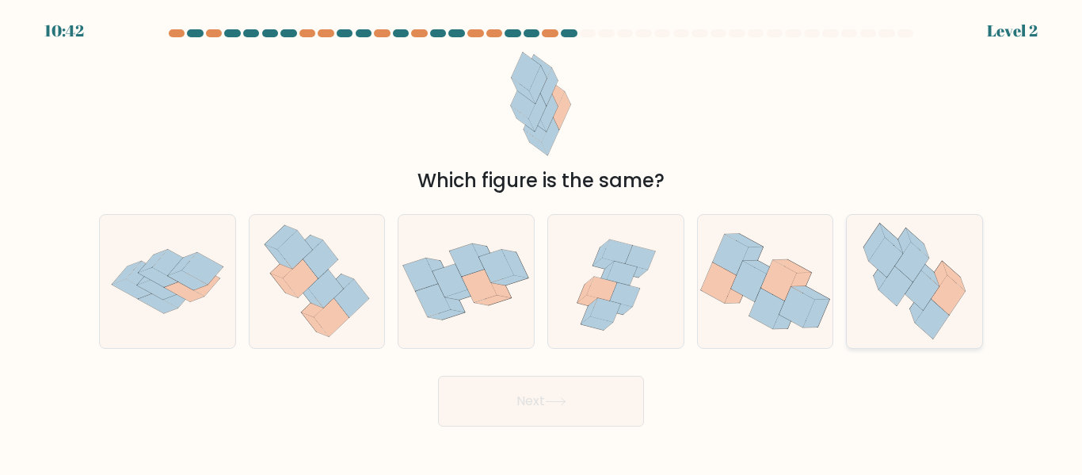
click at [916, 299] on icon at bounding box center [923, 290] width 34 height 40
click at [542, 242] on input "f." at bounding box center [541, 240] width 1 height 4
radio input "true"
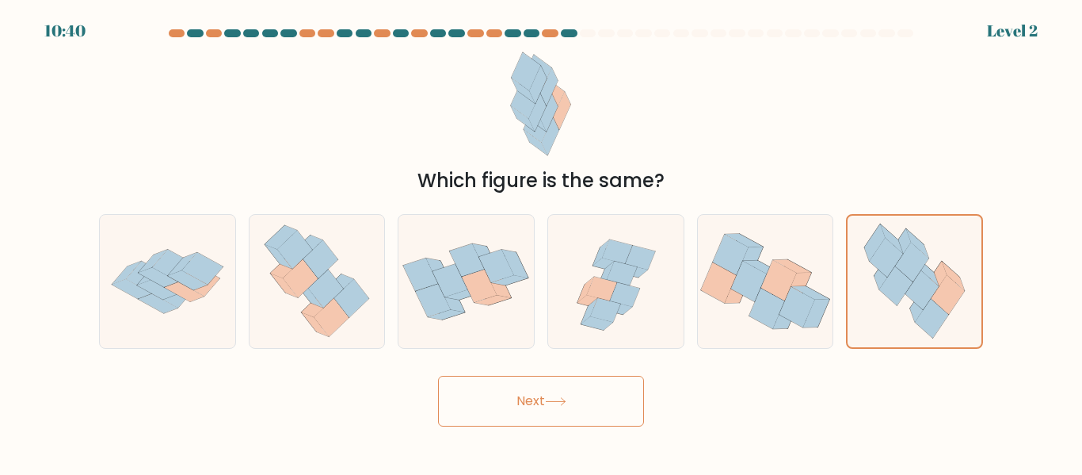
click at [532, 410] on button "Next" at bounding box center [541, 401] width 206 height 51
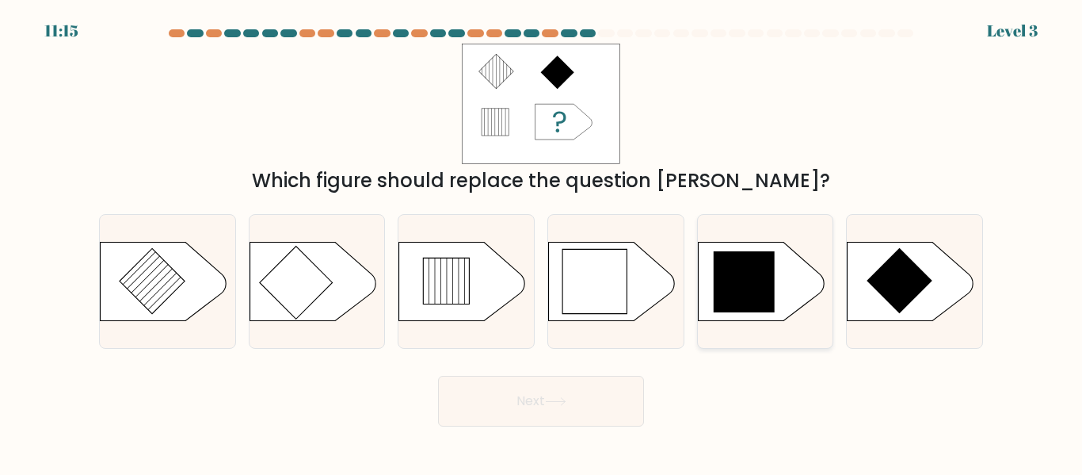
click at [728, 303] on icon at bounding box center [745, 282] width 62 height 62
click at [542, 242] on input "e." at bounding box center [541, 240] width 1 height 4
radio input "true"
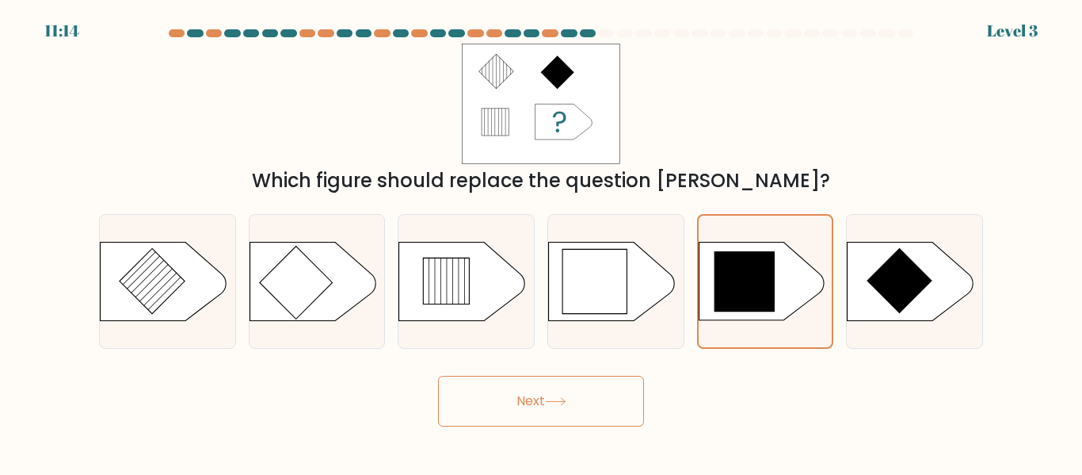
click at [571, 393] on button "Next" at bounding box center [541, 401] width 206 height 51
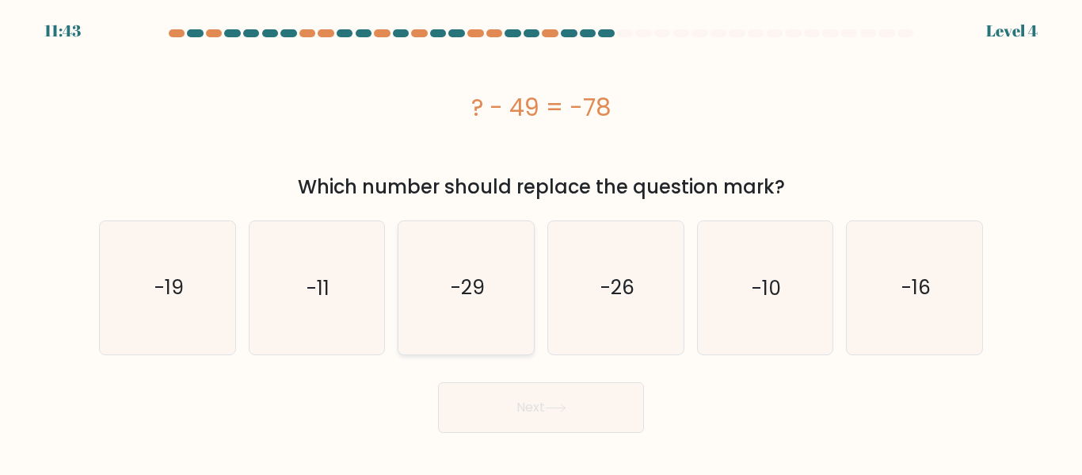
click at [469, 297] on text "-29" at bounding box center [468, 287] width 34 height 28
click at [541, 242] on input "c. -29" at bounding box center [541, 240] width 1 height 4
radio input "true"
click at [551, 406] on icon at bounding box center [555, 407] width 21 height 9
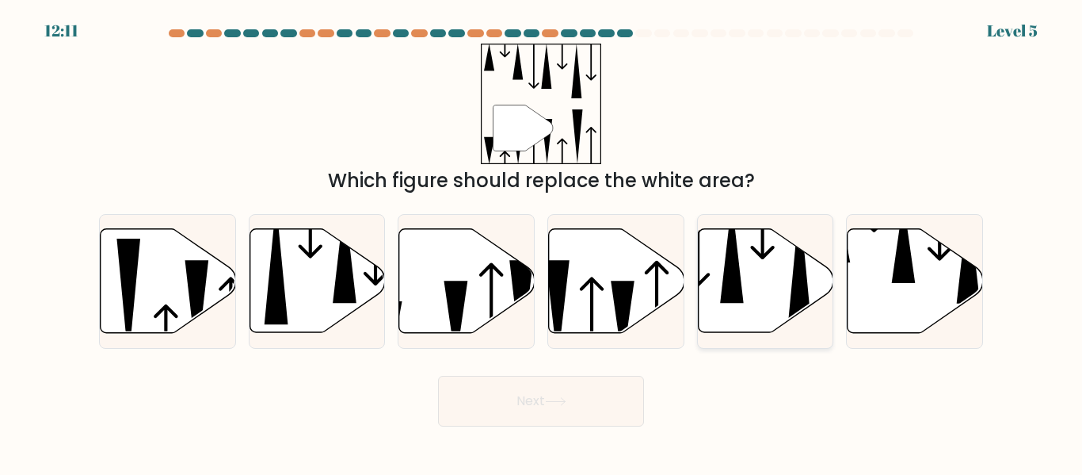
click at [738, 292] on icon at bounding box center [732, 252] width 24 height 102
click at [542, 242] on input "e." at bounding box center [541, 240] width 1 height 4
radio input "true"
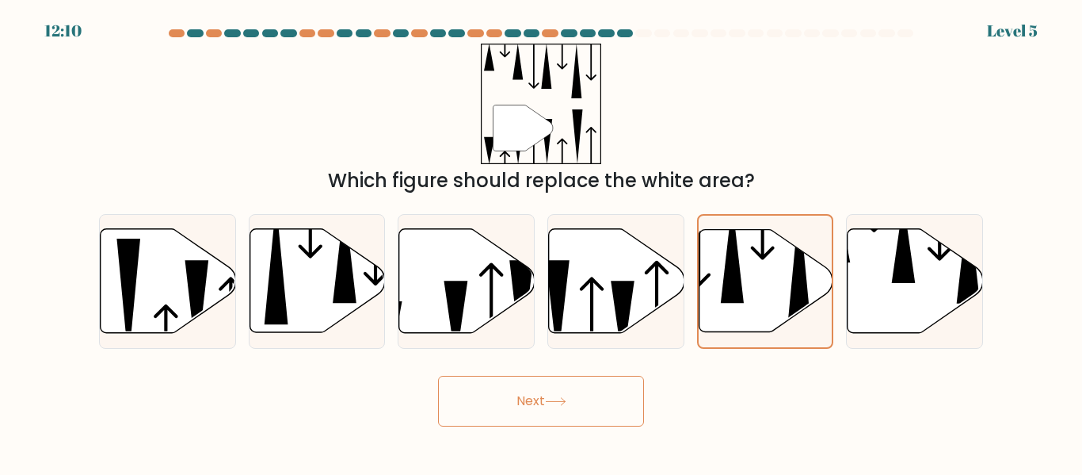
click at [566, 413] on button "Next" at bounding box center [541, 401] width 206 height 51
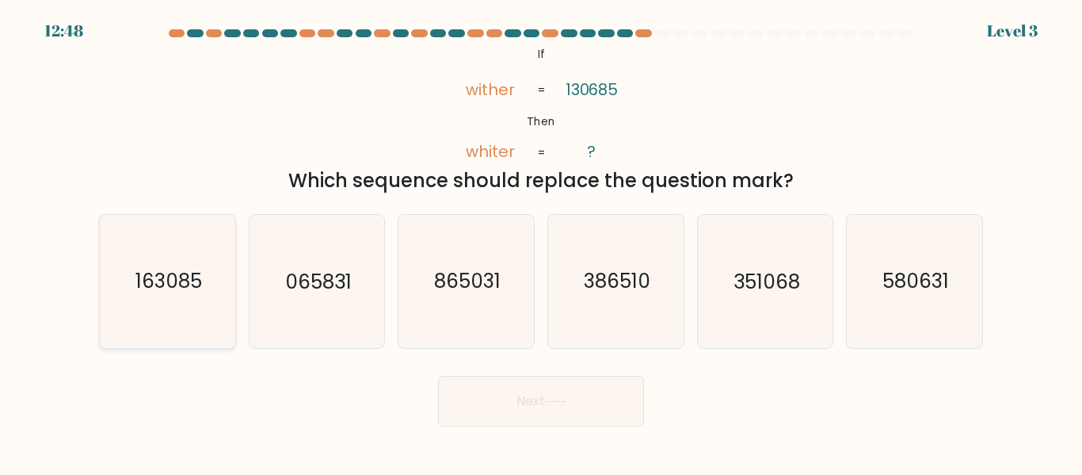
click at [161, 272] on text "163085" at bounding box center [168, 282] width 67 height 28
click at [541, 242] on input "a. 163085" at bounding box center [541, 240] width 1 height 4
radio input "true"
click at [491, 391] on button "Next" at bounding box center [541, 401] width 206 height 51
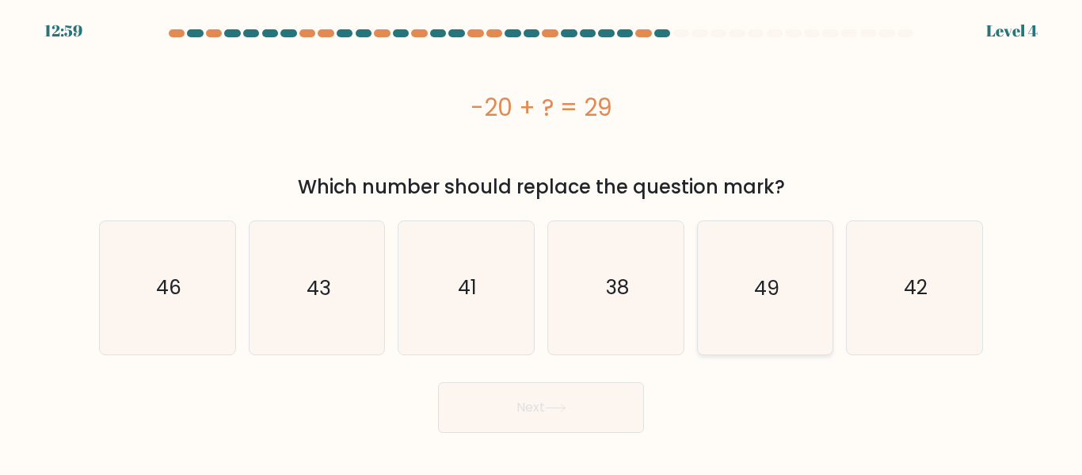
click at [736, 318] on icon "49" at bounding box center [765, 287] width 132 height 132
click at [542, 242] on input "e. 49" at bounding box center [541, 240] width 1 height 4
radio input "true"
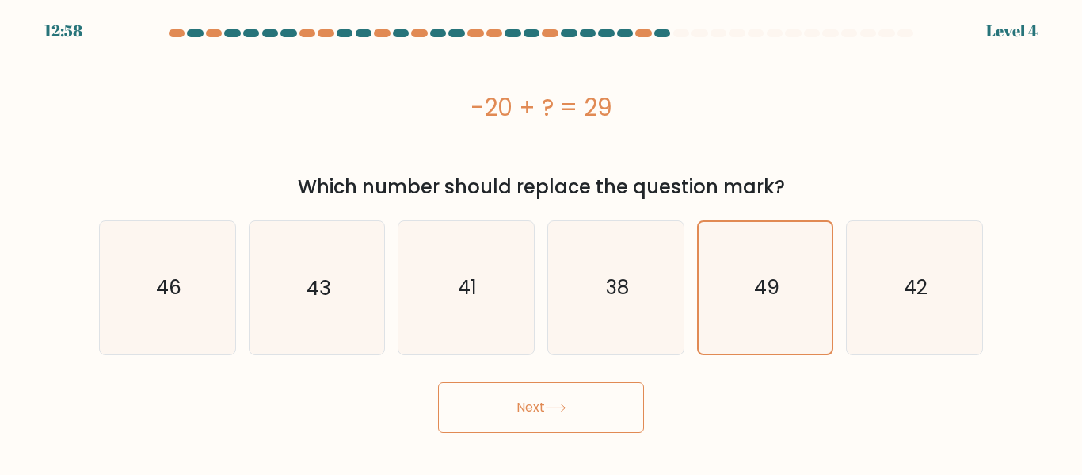
click at [551, 420] on button "Next" at bounding box center [541, 407] width 206 height 51
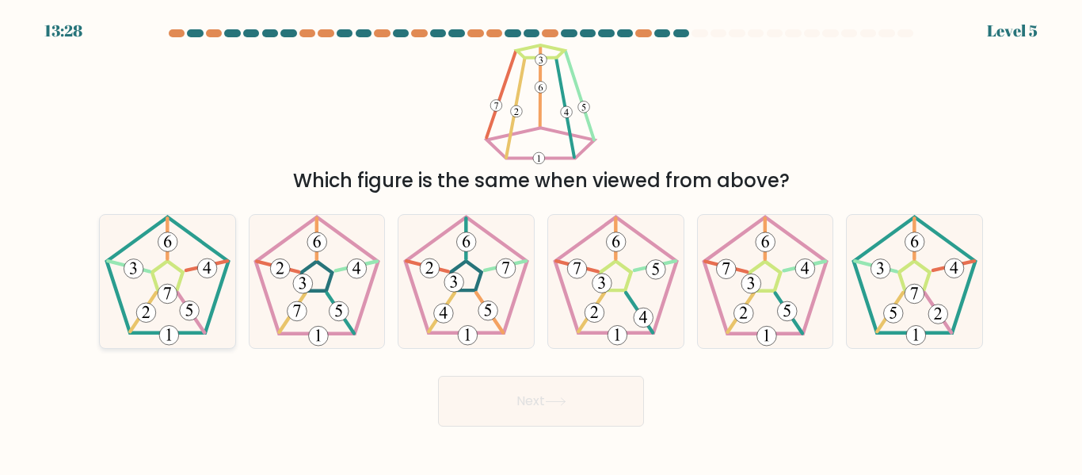
click at [194, 280] on icon at bounding box center [167, 281] width 132 height 132
click at [541, 242] on input "a." at bounding box center [541, 240] width 1 height 4
radio input "true"
click at [511, 392] on button "Next" at bounding box center [541, 401] width 206 height 51
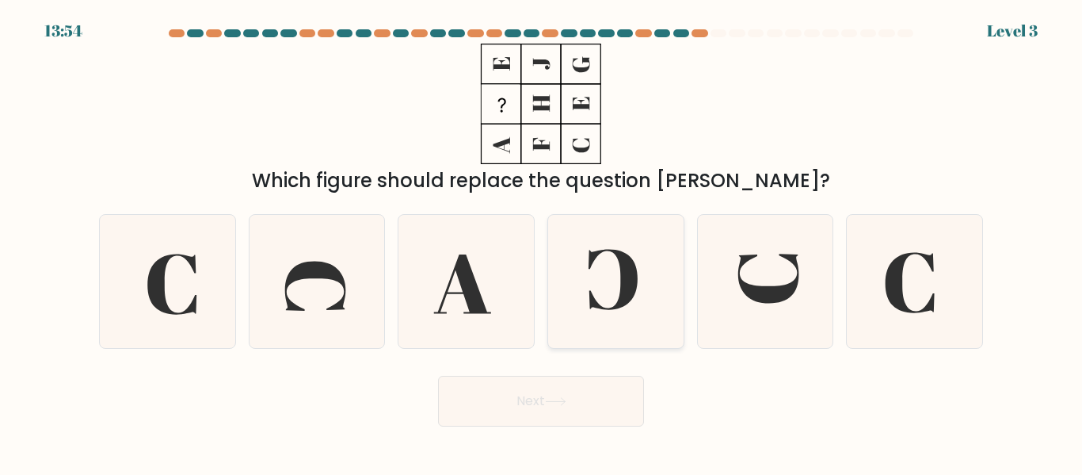
click at [626, 293] on icon at bounding box center [613, 280] width 49 height 60
click at [542, 242] on input "d." at bounding box center [541, 240] width 1 height 4
radio input "true"
click at [563, 409] on button "Next" at bounding box center [541, 401] width 206 height 51
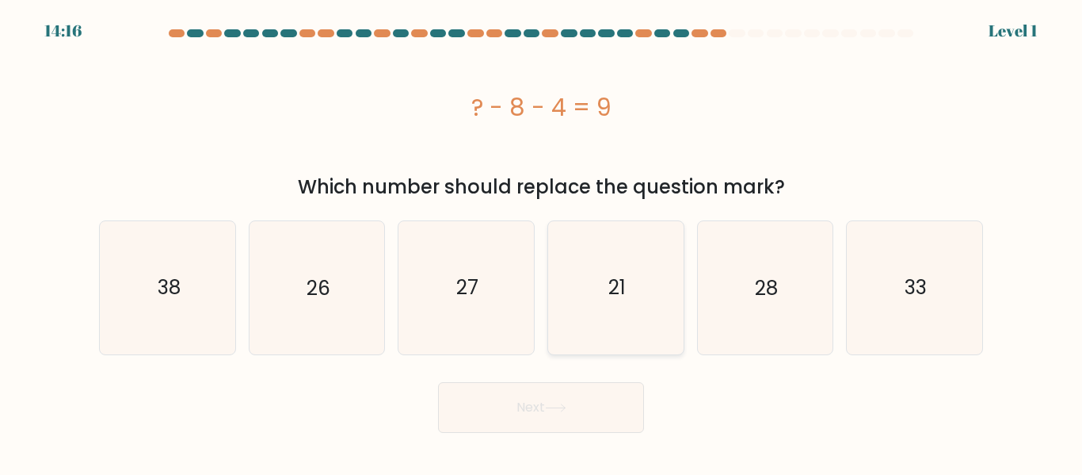
click at [589, 303] on icon "21" at bounding box center [616, 287] width 132 height 132
click at [542, 242] on input "d. 21" at bounding box center [541, 240] width 1 height 4
radio input "true"
click at [563, 399] on button "Next" at bounding box center [541, 407] width 206 height 51
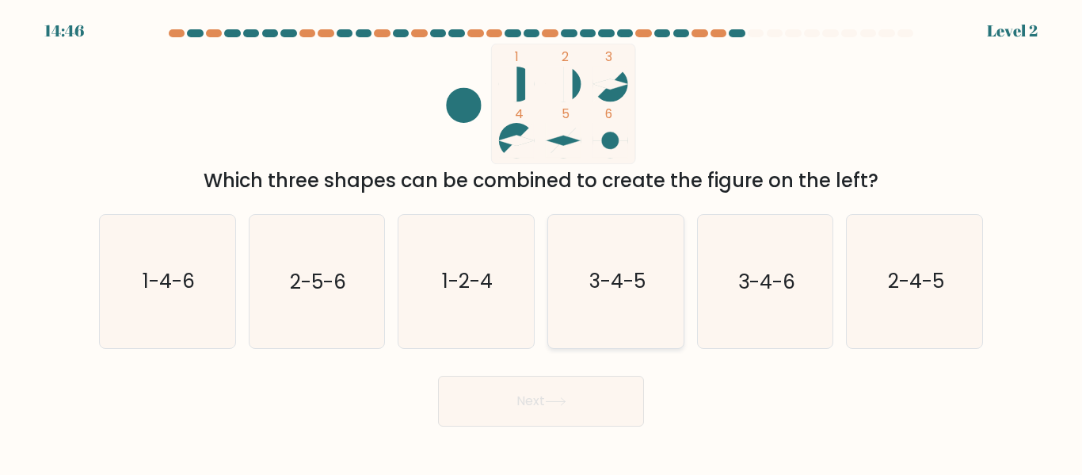
click at [634, 279] on text "3-4-5" at bounding box center [617, 282] width 56 height 28
click at [542, 242] on input "d. 3-4-5" at bounding box center [541, 240] width 1 height 4
radio input "true"
click at [569, 389] on button "Next" at bounding box center [541, 401] width 206 height 51
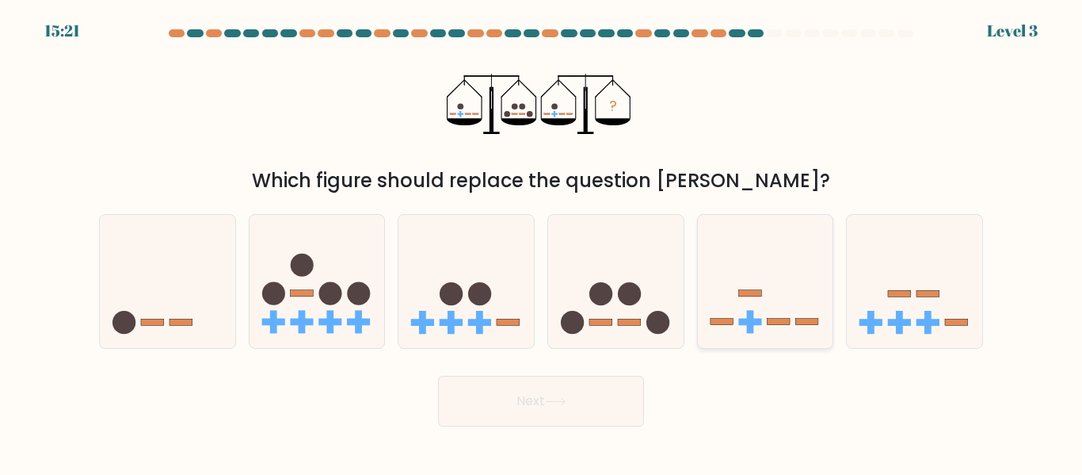
click at [733, 267] on icon at bounding box center [765, 281] width 135 height 112
click at [542, 242] on input "e." at bounding box center [541, 240] width 1 height 4
radio input "true"
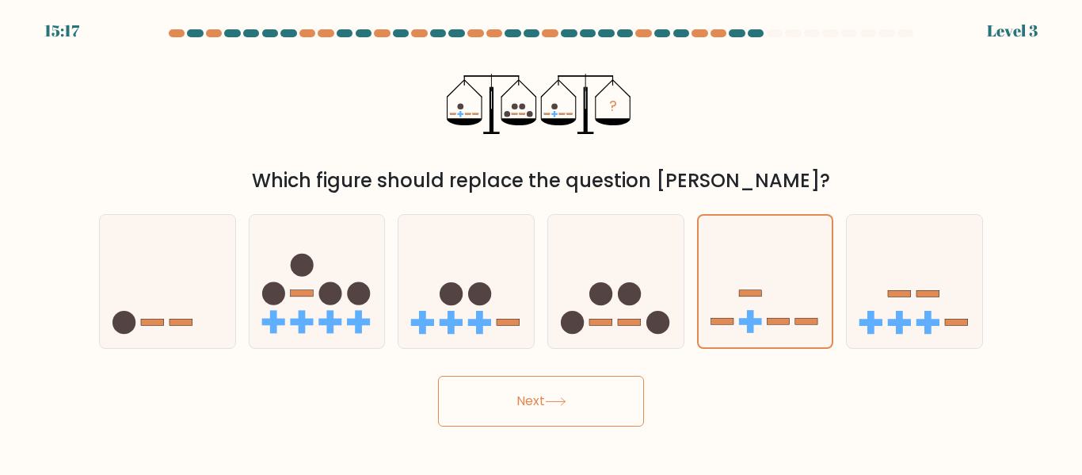
click at [584, 409] on button "Next" at bounding box center [541, 401] width 206 height 51
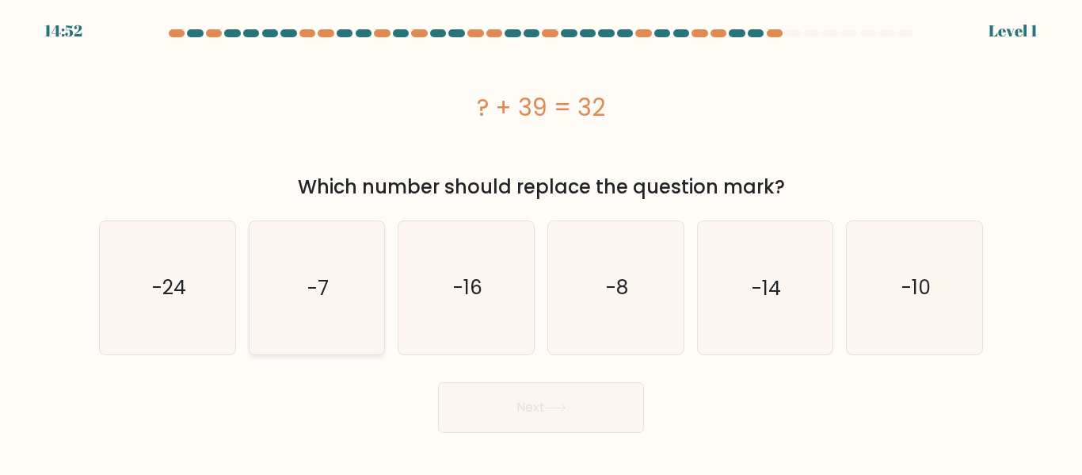
click at [327, 348] on icon "-7" at bounding box center [316, 287] width 132 height 132
click at [541, 242] on input "b. -7" at bounding box center [541, 240] width 1 height 4
radio input "true"
click at [528, 412] on button "Next" at bounding box center [541, 407] width 206 height 51
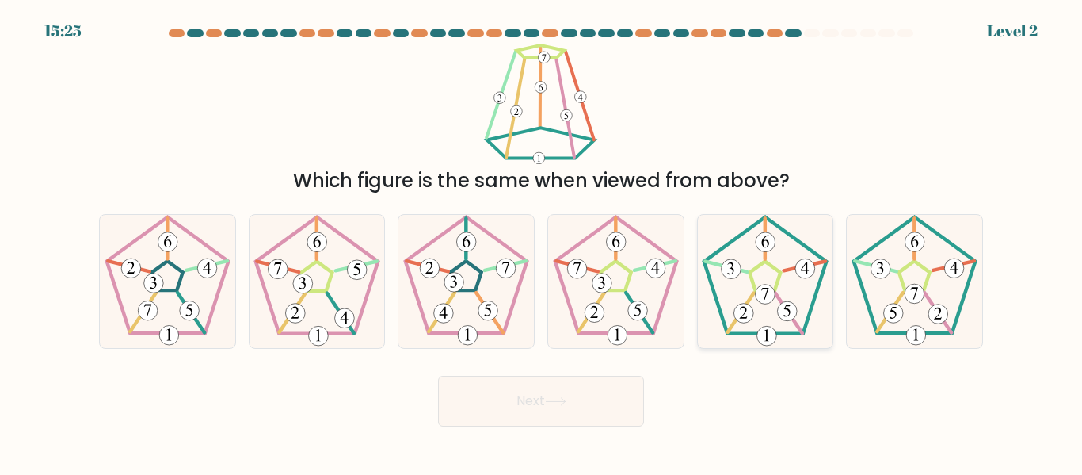
click at [738, 296] on icon at bounding box center [765, 281] width 132 height 132
click at [542, 242] on input "e." at bounding box center [541, 240] width 1 height 4
radio input "true"
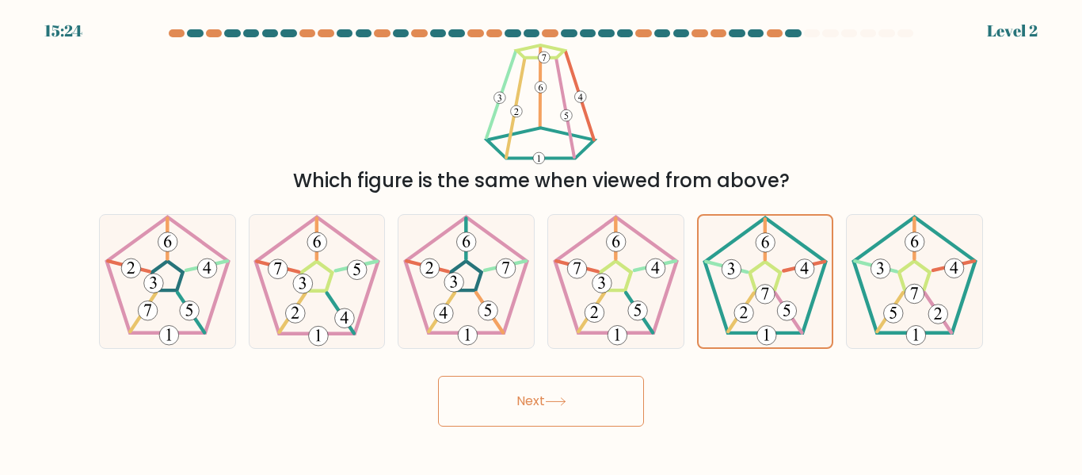
click at [590, 402] on button "Next" at bounding box center [541, 401] width 206 height 51
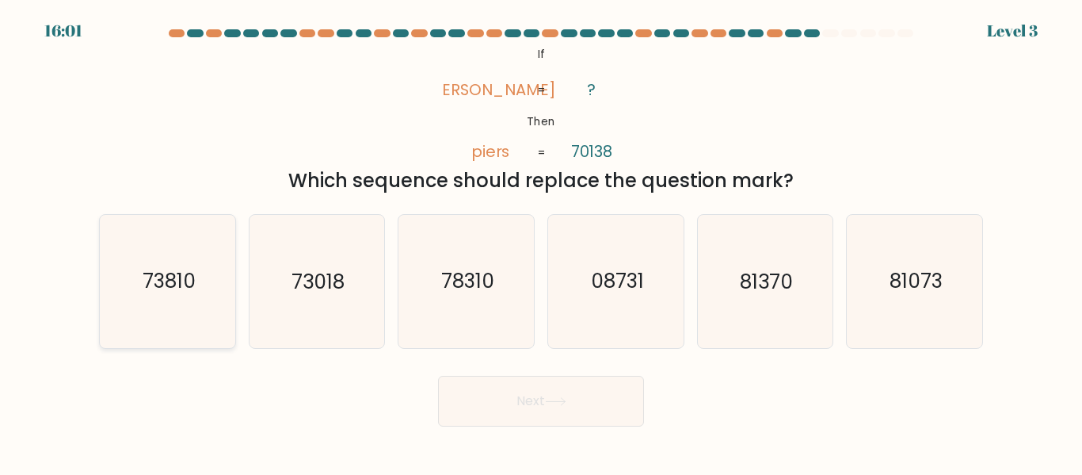
click at [172, 289] on text "73810" at bounding box center [168, 282] width 53 height 28
click at [541, 242] on input "a. 73810" at bounding box center [541, 240] width 1 height 4
radio input "true"
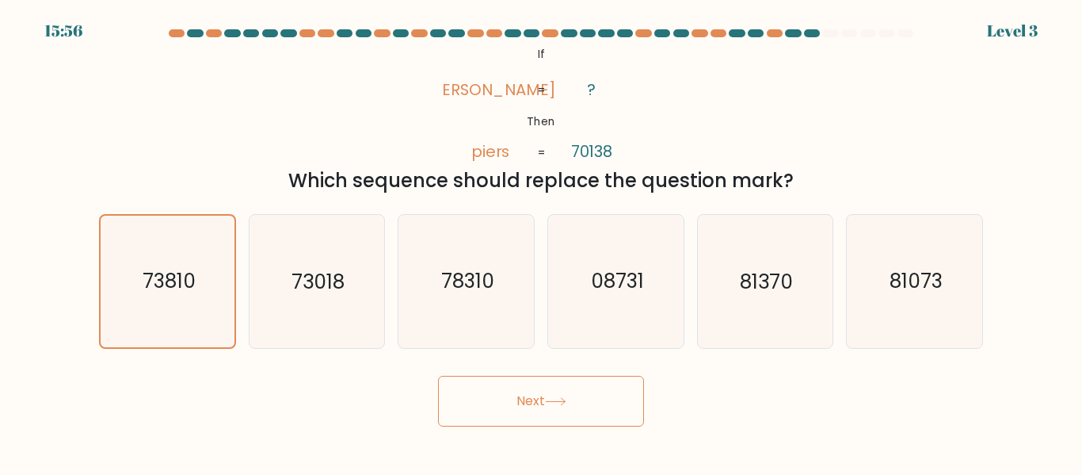
click at [540, 384] on button "Next" at bounding box center [541, 401] width 206 height 51
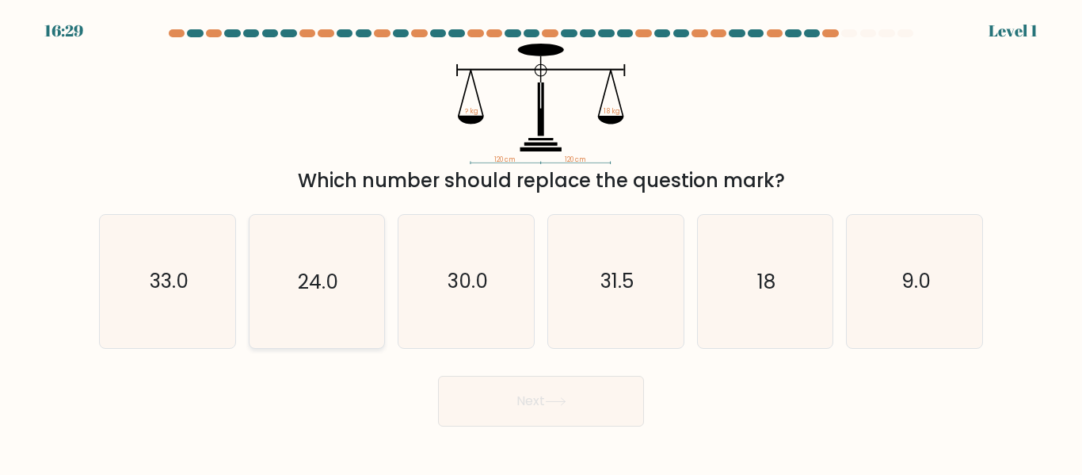
click at [328, 303] on icon "24.0" at bounding box center [316, 281] width 132 height 132
click at [541, 242] on input "b. 24.0" at bounding box center [541, 240] width 1 height 4
radio input "true"
click at [517, 386] on button "Next" at bounding box center [541, 401] width 206 height 51
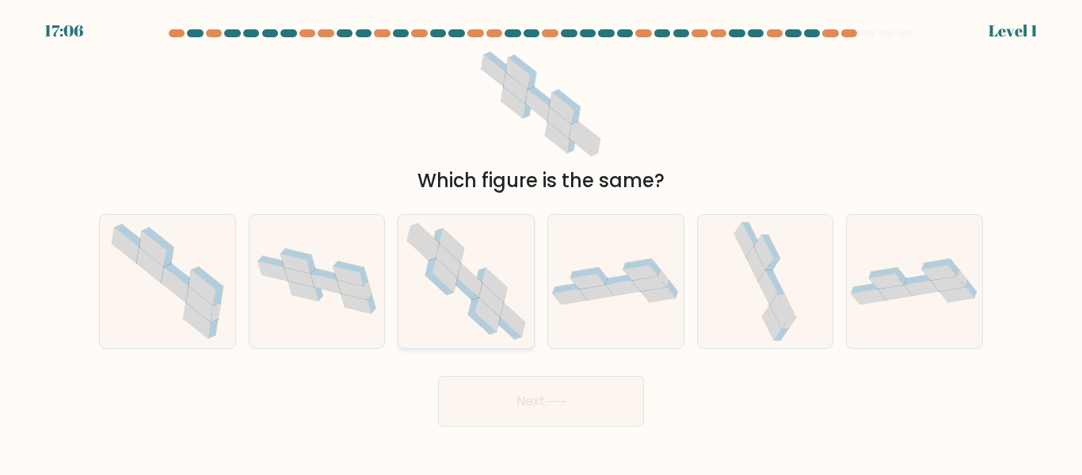
click at [456, 288] on icon at bounding box center [466, 281] width 135 height 132
click at [541, 242] on input "c." at bounding box center [541, 240] width 1 height 4
radio input "true"
click at [547, 400] on button "Next" at bounding box center [541, 401] width 206 height 51
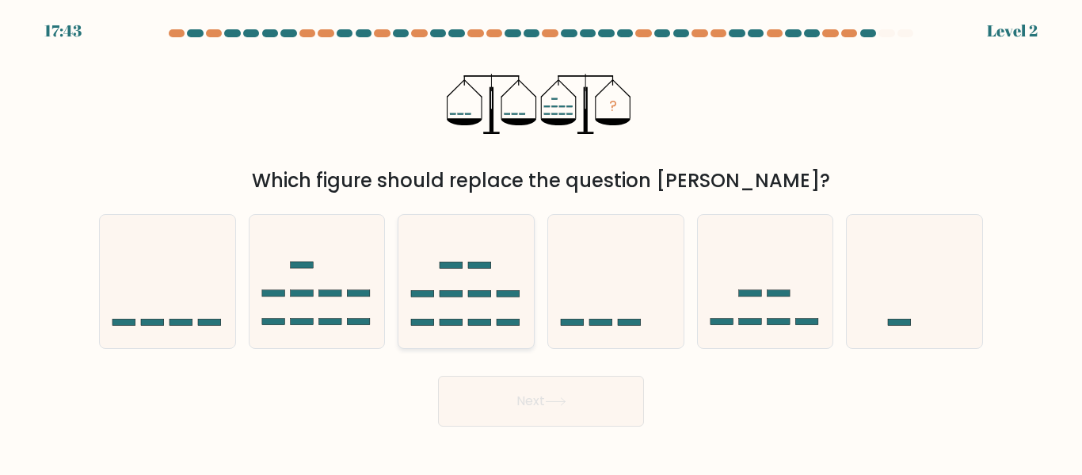
click at [484, 303] on icon at bounding box center [466, 281] width 135 height 112
click at [541, 242] on input "c." at bounding box center [541, 240] width 1 height 4
radio input "true"
click at [522, 394] on button "Next" at bounding box center [541, 401] width 206 height 51
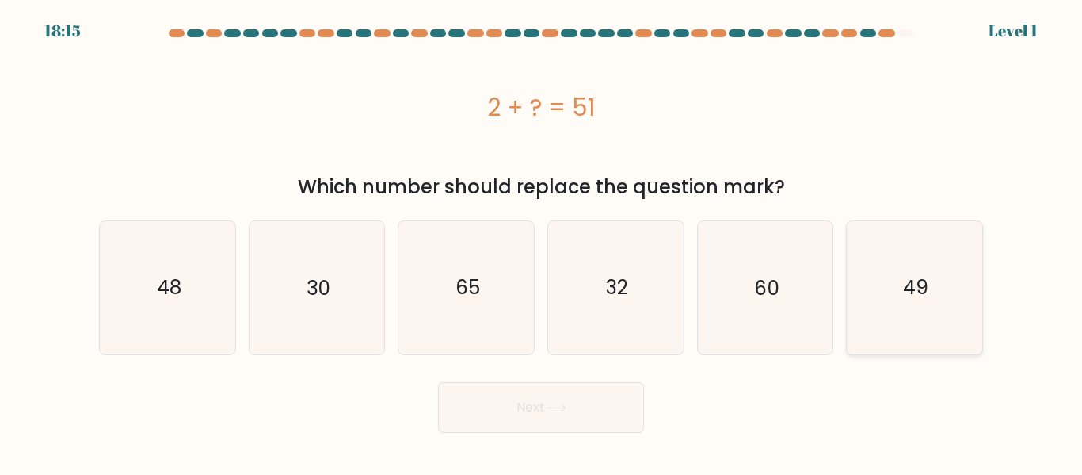
click at [941, 285] on icon "49" at bounding box center [915, 287] width 132 height 132
click at [542, 242] on input "f. 49" at bounding box center [541, 240] width 1 height 4
radio input "true"
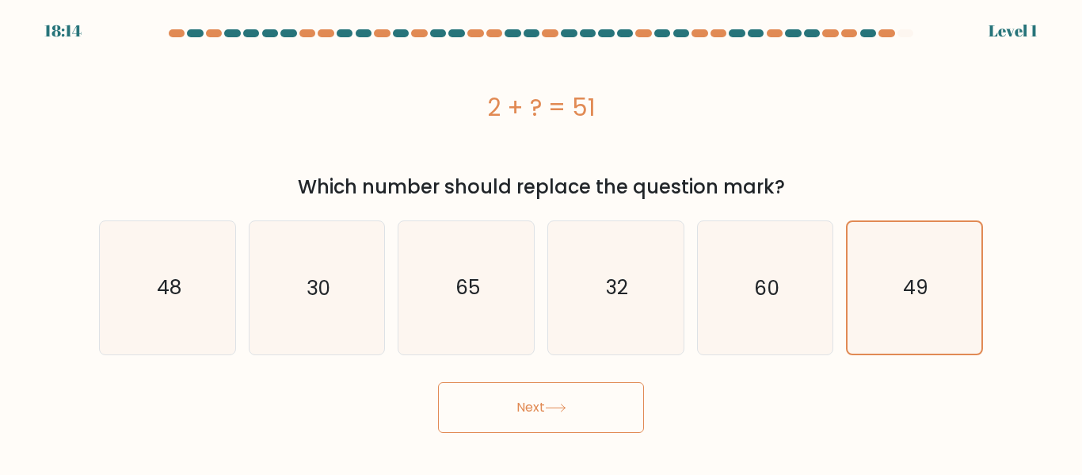
click at [593, 402] on button "Next" at bounding box center [541, 407] width 206 height 51
